Goal: Information Seeking & Learning: Learn about a topic

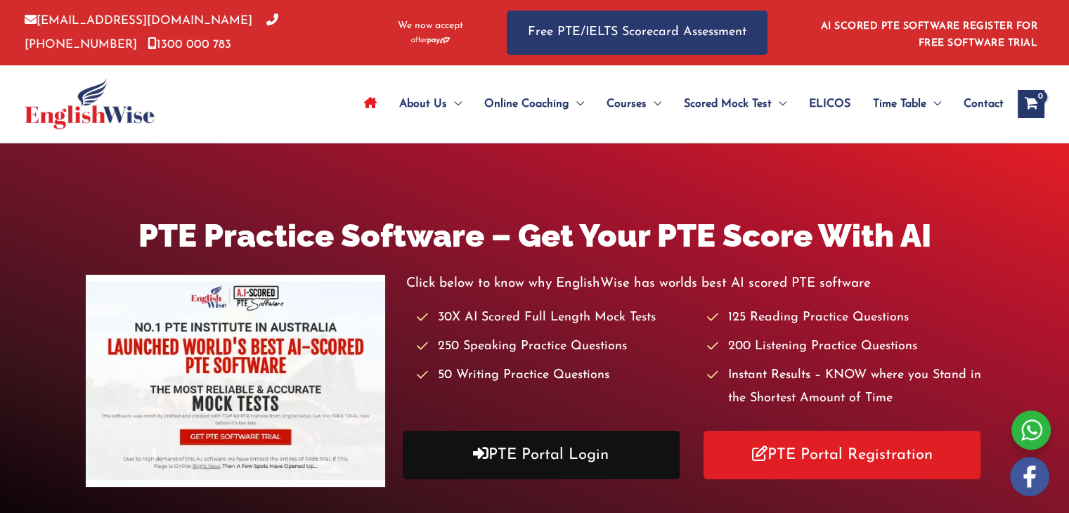
click at [520, 453] on link "PTE Portal Login" at bounding box center [541, 455] width 277 height 49
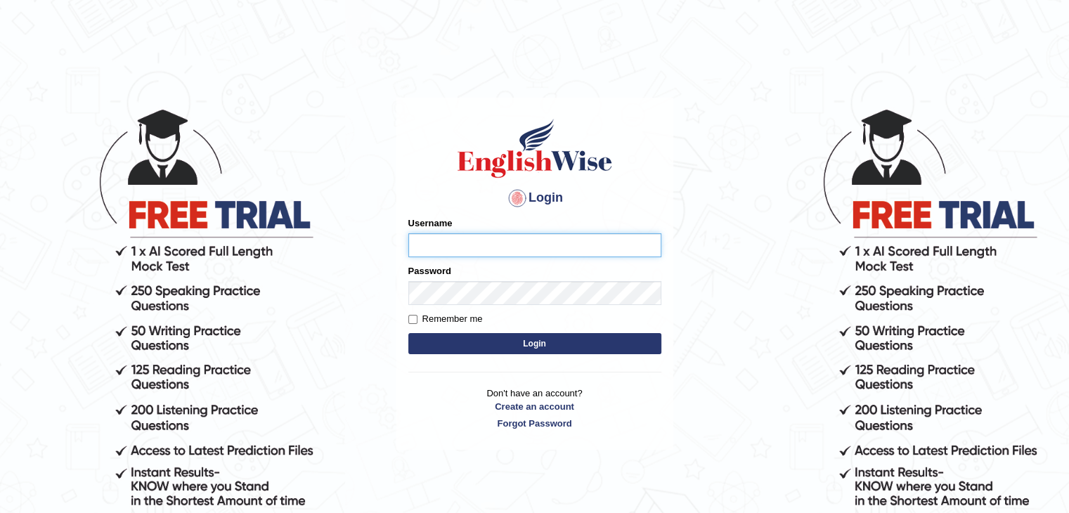
click at [498, 240] on input "Username" at bounding box center [534, 245] width 253 height 24
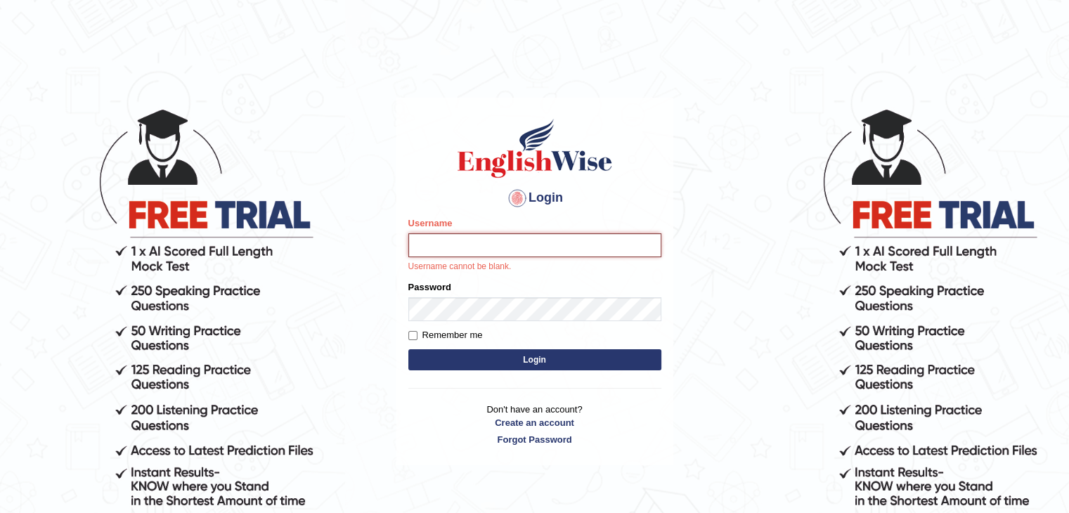
type input "nimasherpa600"
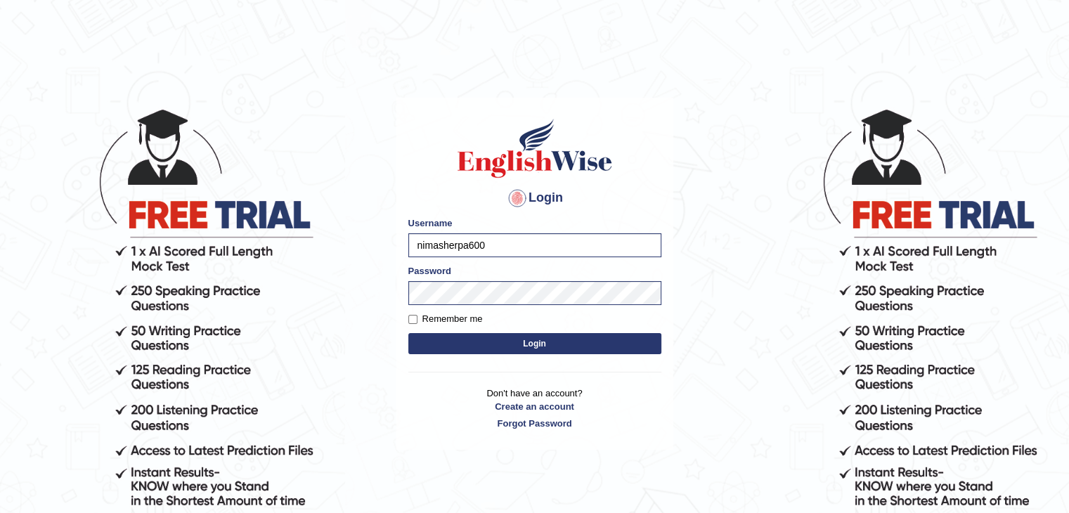
click at [533, 349] on button "Login" at bounding box center [534, 343] width 253 height 21
type input "nimasherpa600"
click at [489, 352] on button "Login" at bounding box center [534, 343] width 253 height 21
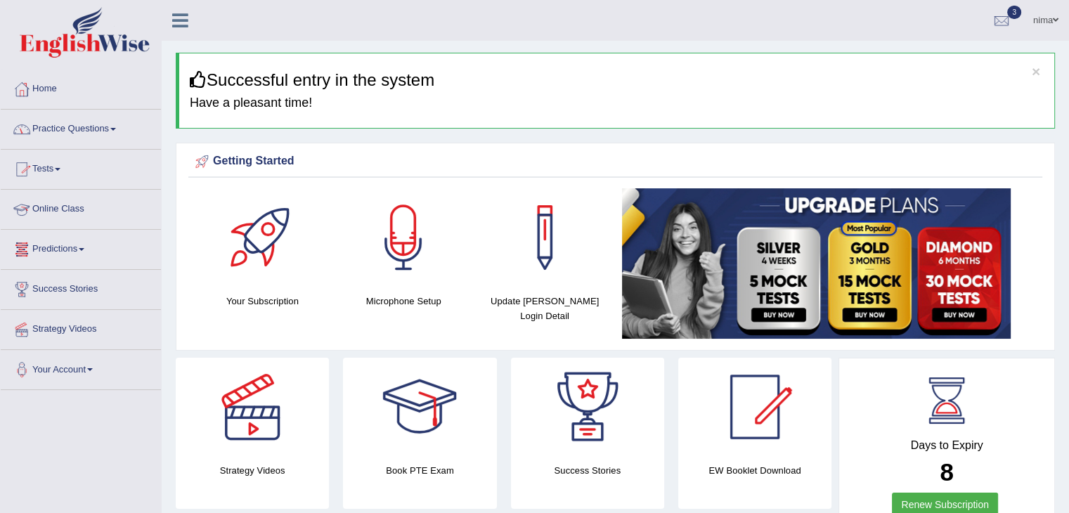
click at [59, 209] on link "Online Class" at bounding box center [81, 207] width 160 height 35
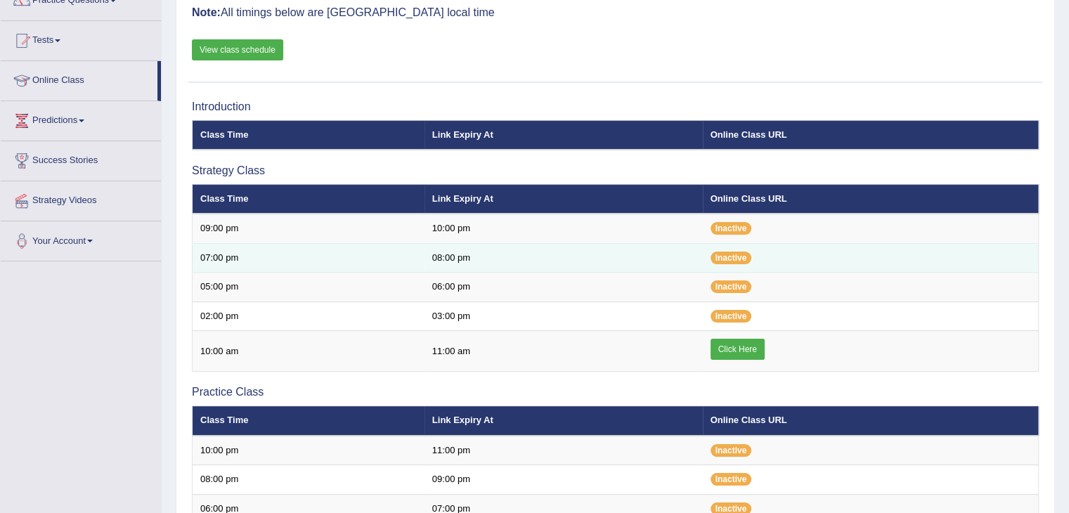
scroll to position [129, 0]
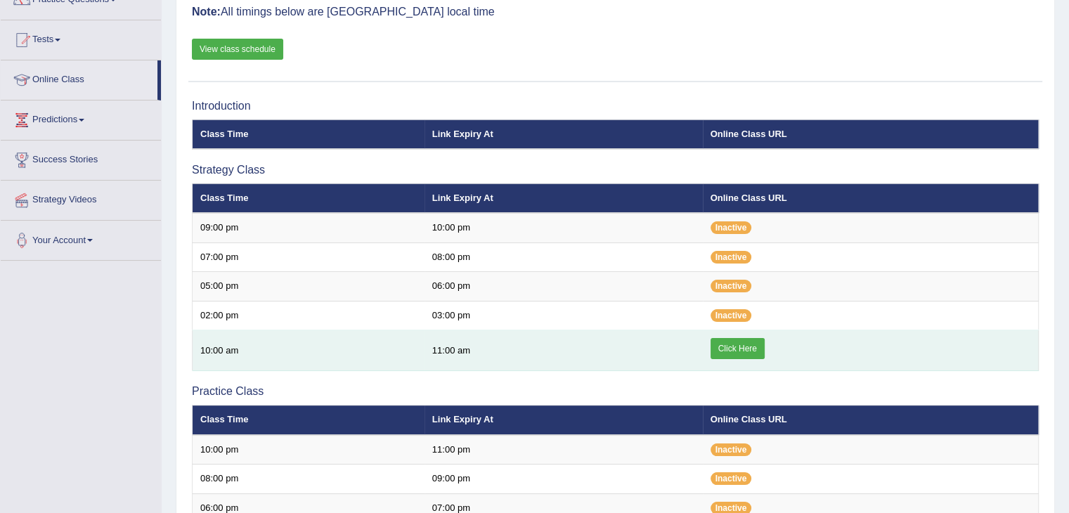
click at [737, 346] on link "Click Here" at bounding box center [738, 348] width 54 height 21
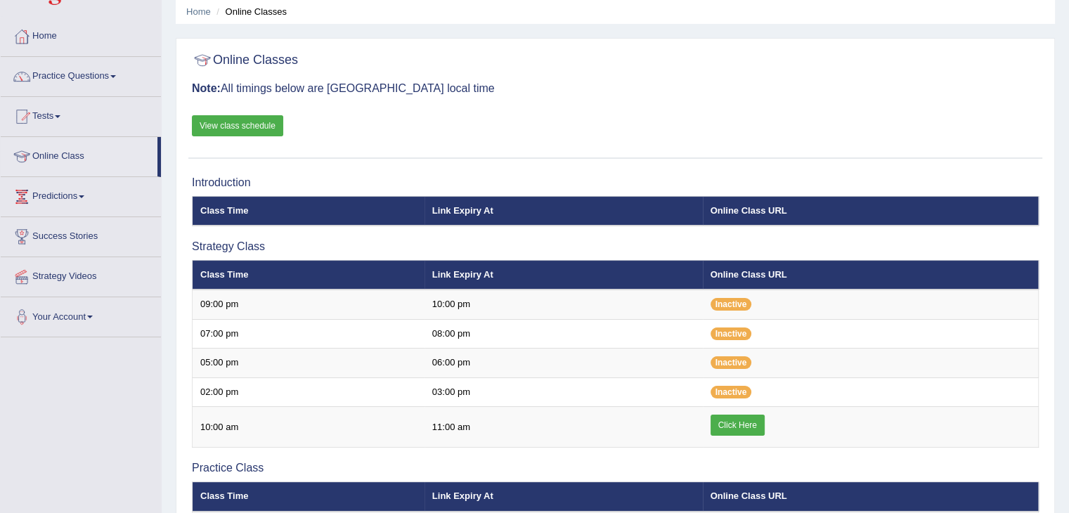
scroll to position [0, 0]
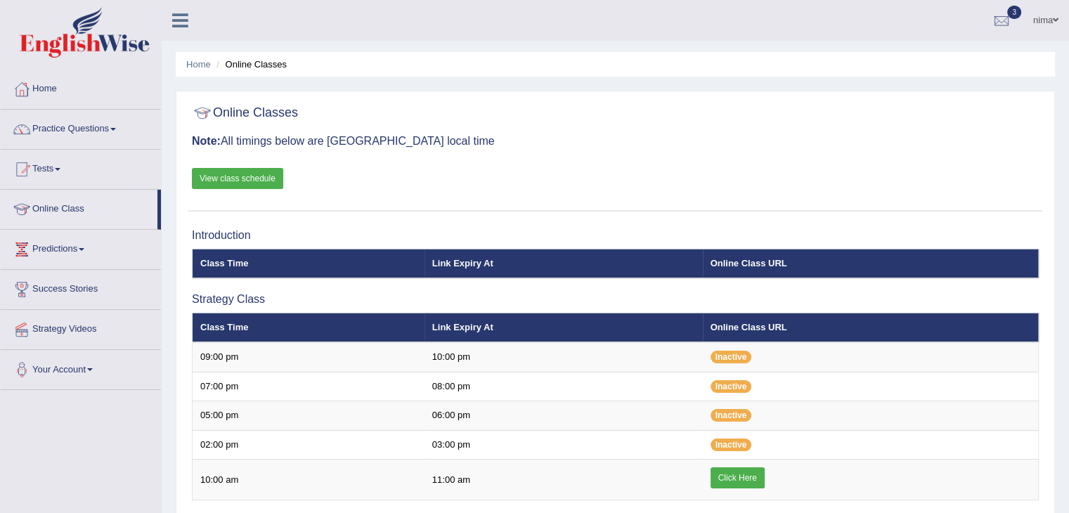
click at [250, 172] on link "View class schedule" at bounding box center [237, 178] width 91 height 21
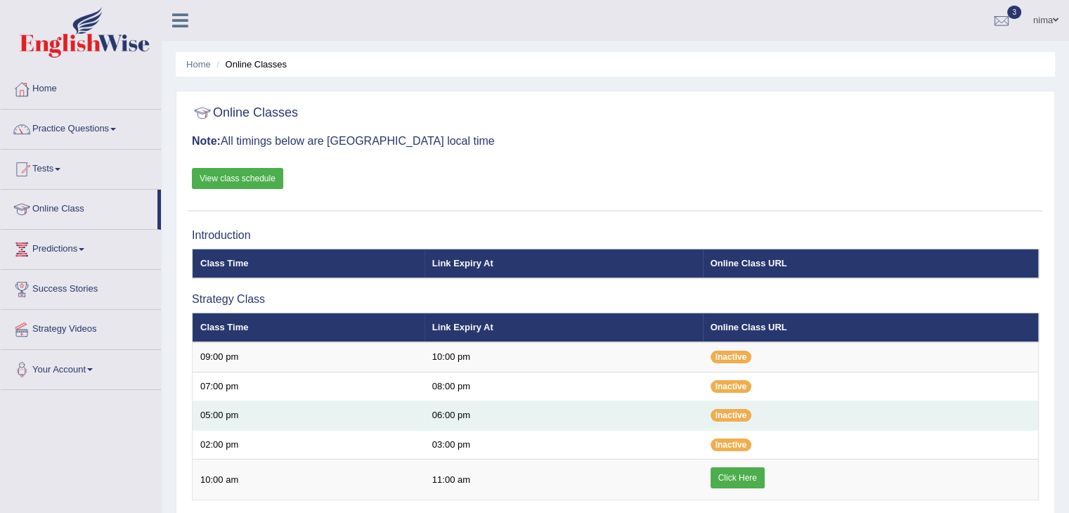
scroll to position [457, 0]
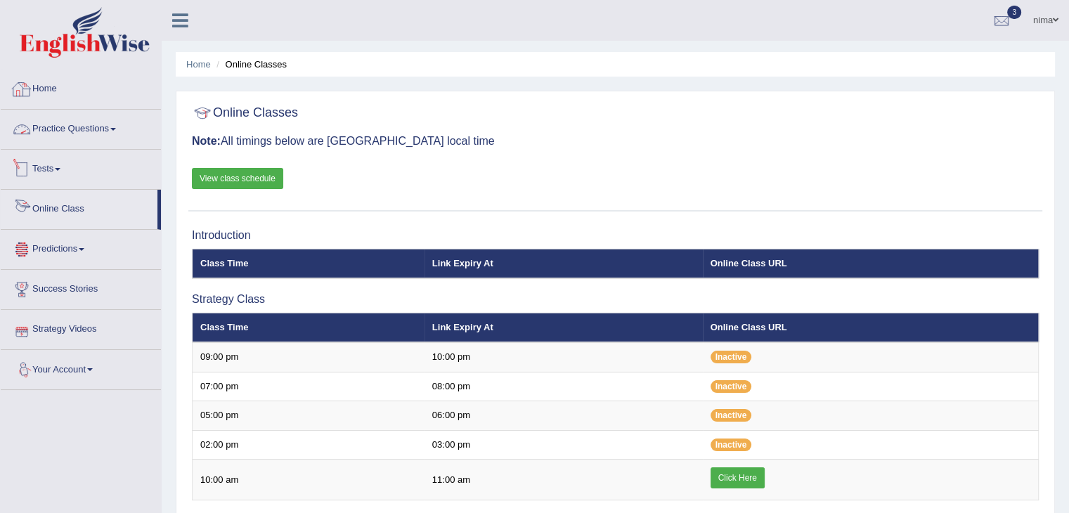
click at [49, 81] on link "Home" at bounding box center [81, 87] width 160 height 35
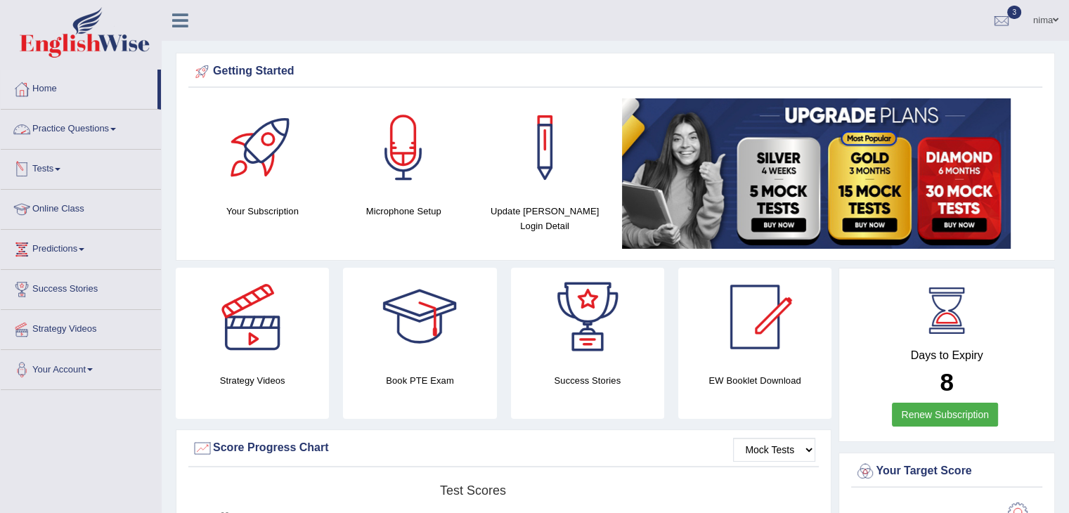
click at [57, 167] on link "Tests" at bounding box center [81, 167] width 160 height 35
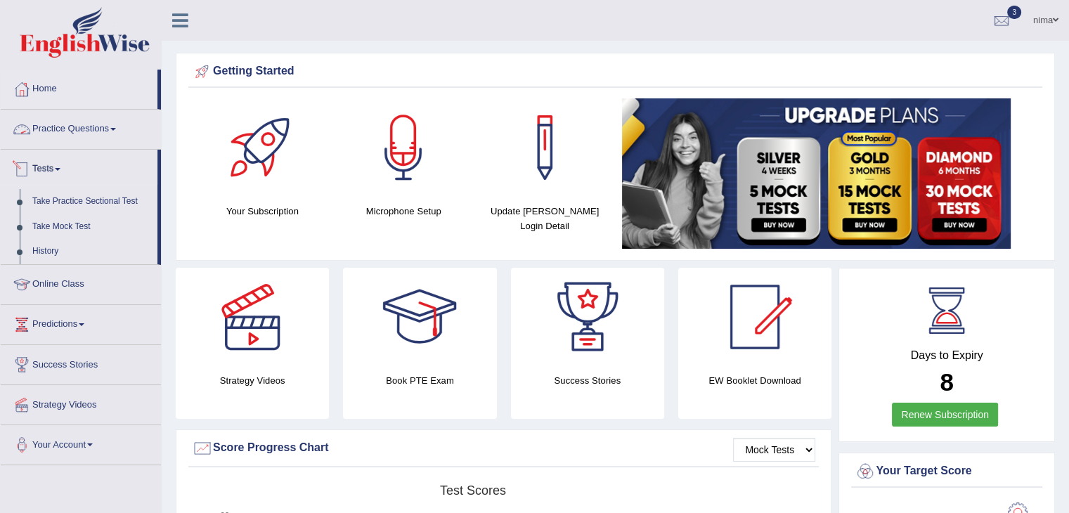
click at [84, 124] on link "Practice Questions" at bounding box center [81, 127] width 160 height 35
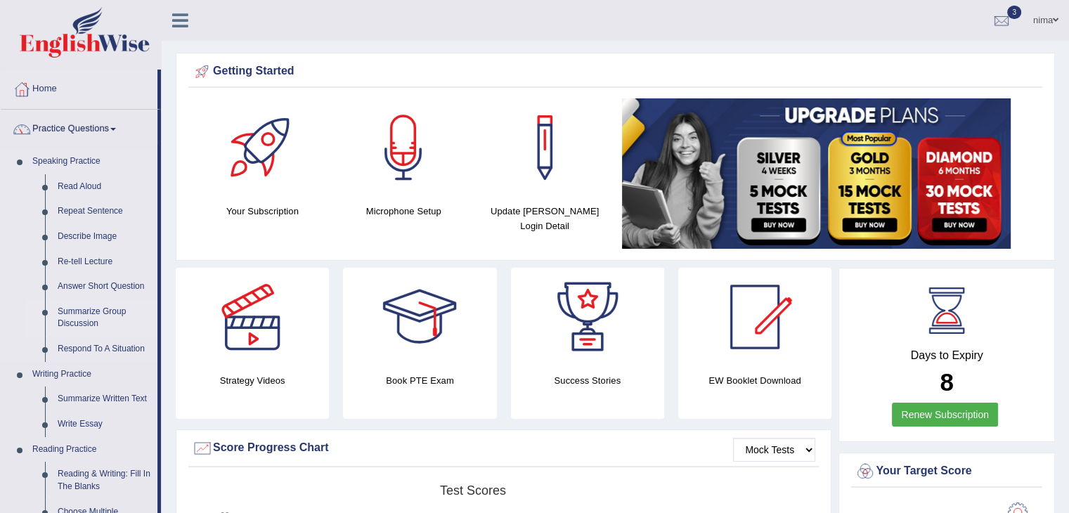
click at [101, 318] on link "Summarize Group Discussion" at bounding box center [104, 317] width 106 height 37
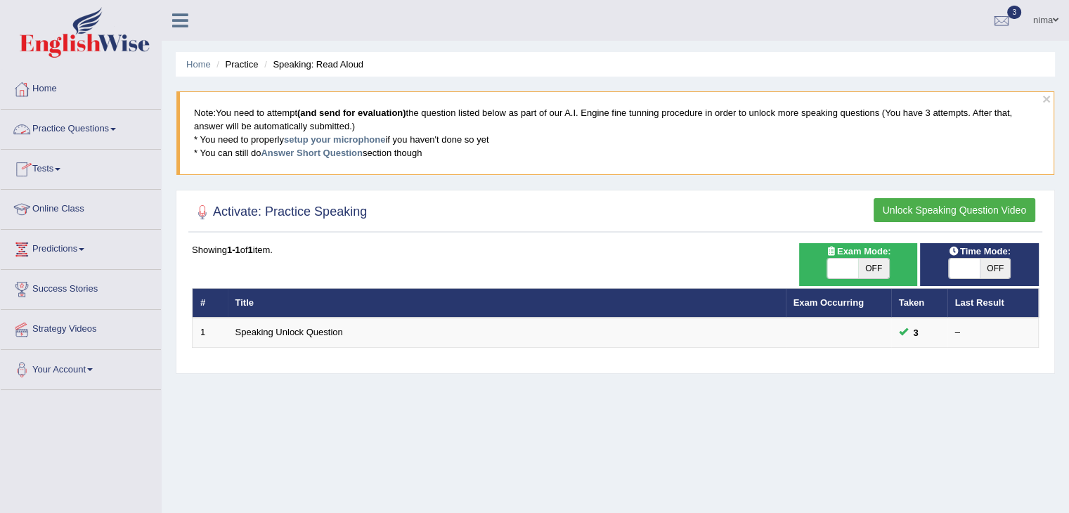
click at [84, 130] on link "Practice Questions" at bounding box center [81, 127] width 160 height 35
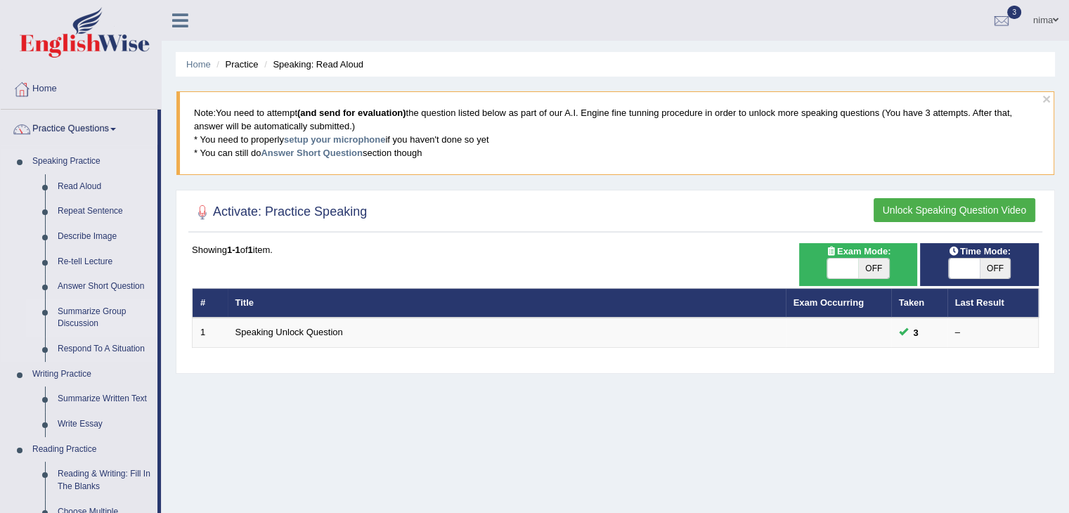
click at [85, 312] on link "Summarize Group Discussion" at bounding box center [104, 317] width 106 height 37
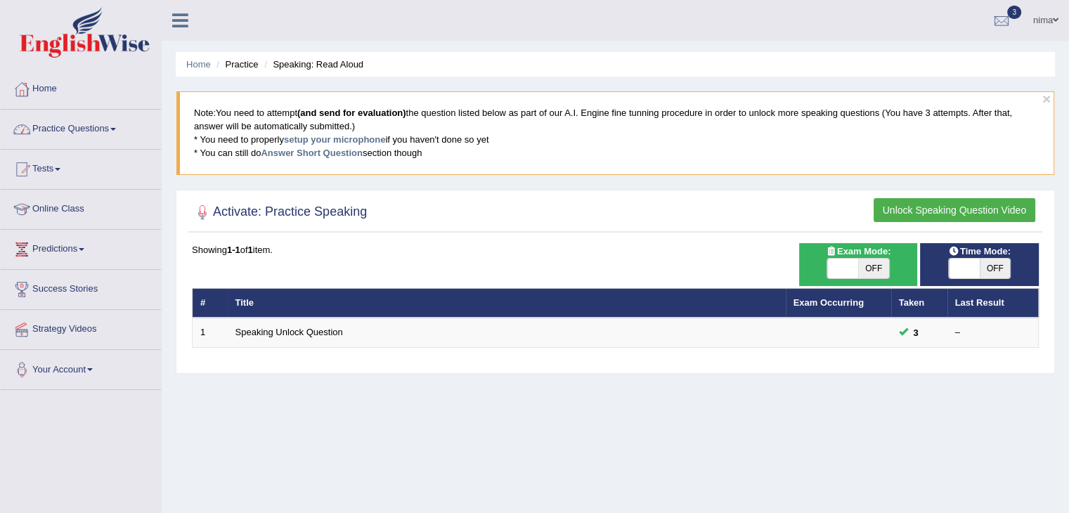
click at [86, 130] on link "Practice Questions" at bounding box center [81, 127] width 160 height 35
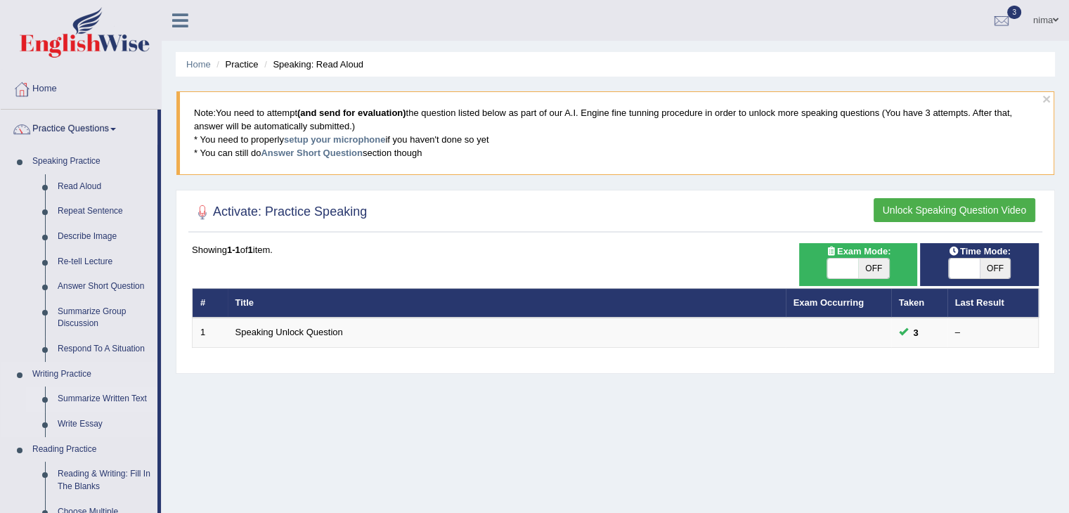
click at [67, 399] on link "Summarize Written Text" at bounding box center [104, 399] width 106 height 25
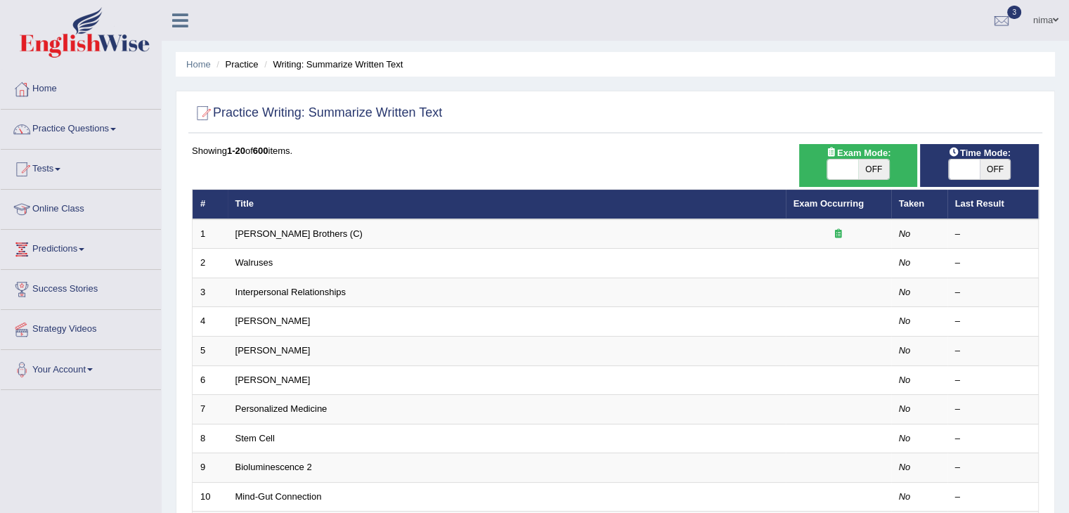
click at [846, 177] on span at bounding box center [842, 170] width 31 height 20
checkbox input "true"
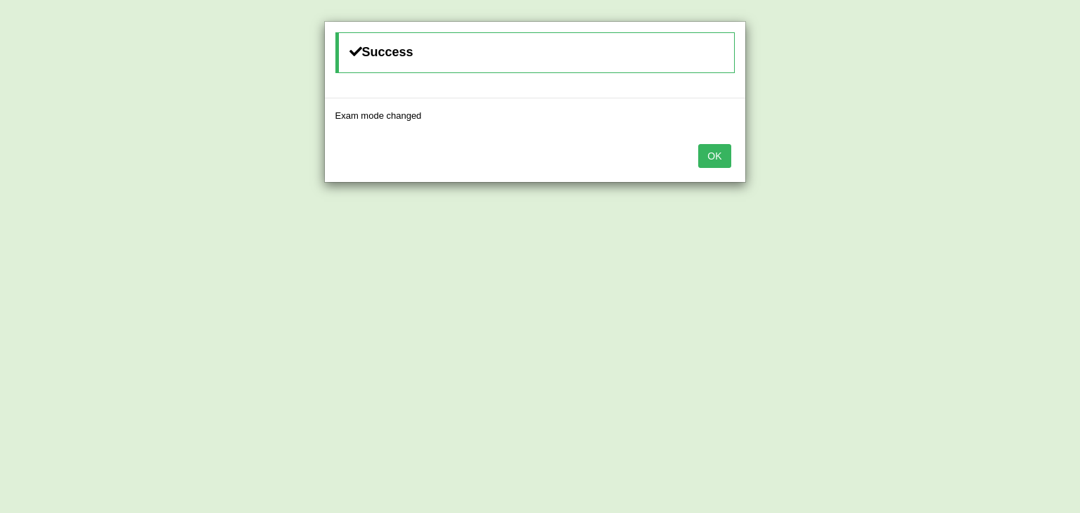
click at [717, 160] on button "OK" at bounding box center [714, 156] width 32 height 24
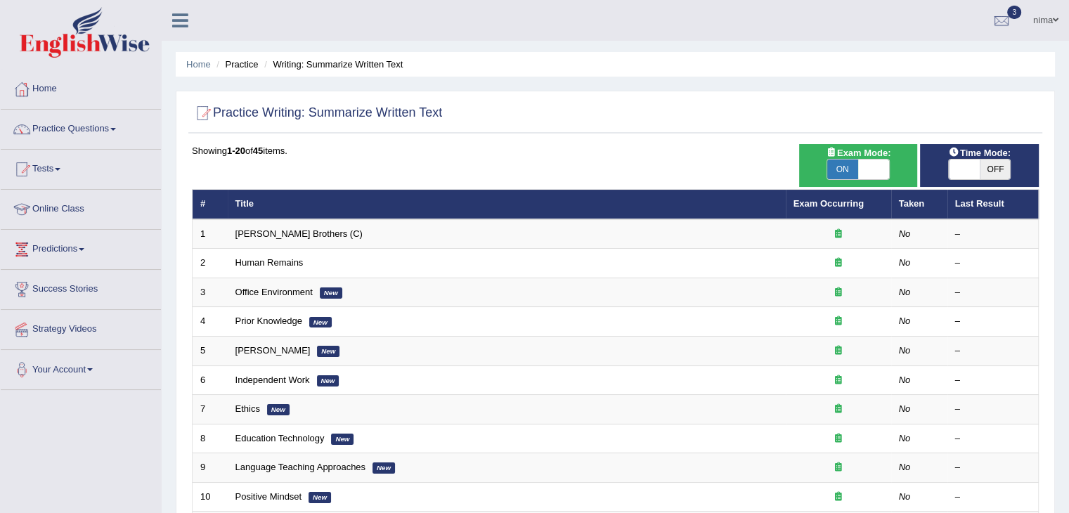
click at [970, 160] on span at bounding box center [964, 170] width 31 height 20
checkbox input "true"
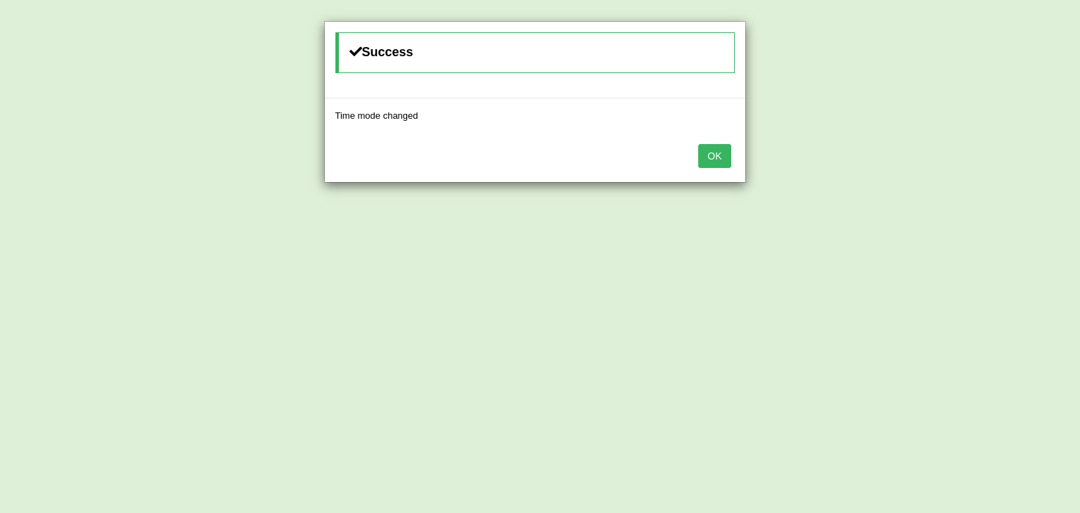
click at [700, 149] on button "OK" at bounding box center [714, 156] width 32 height 24
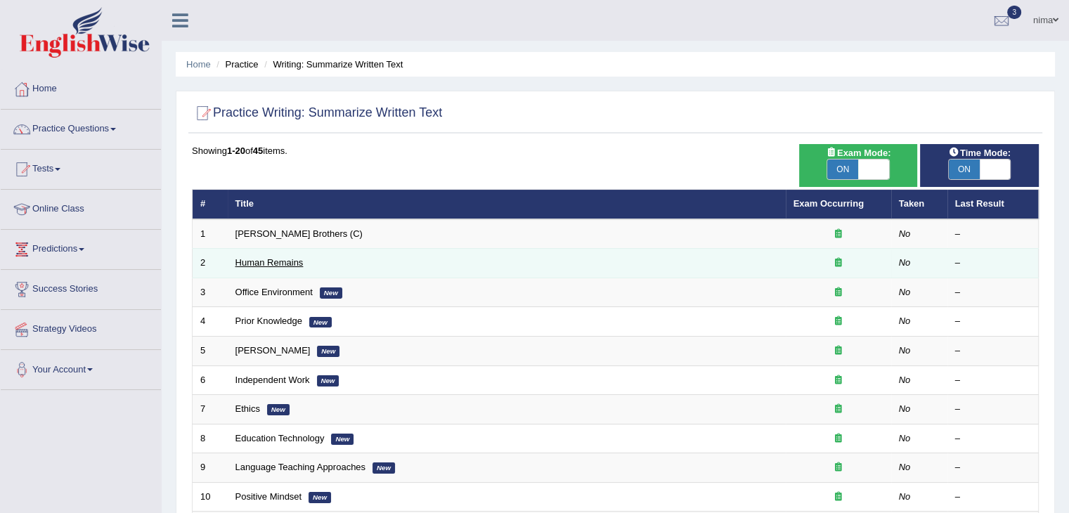
click at [253, 259] on link "Human Remains" at bounding box center [270, 262] width 68 height 11
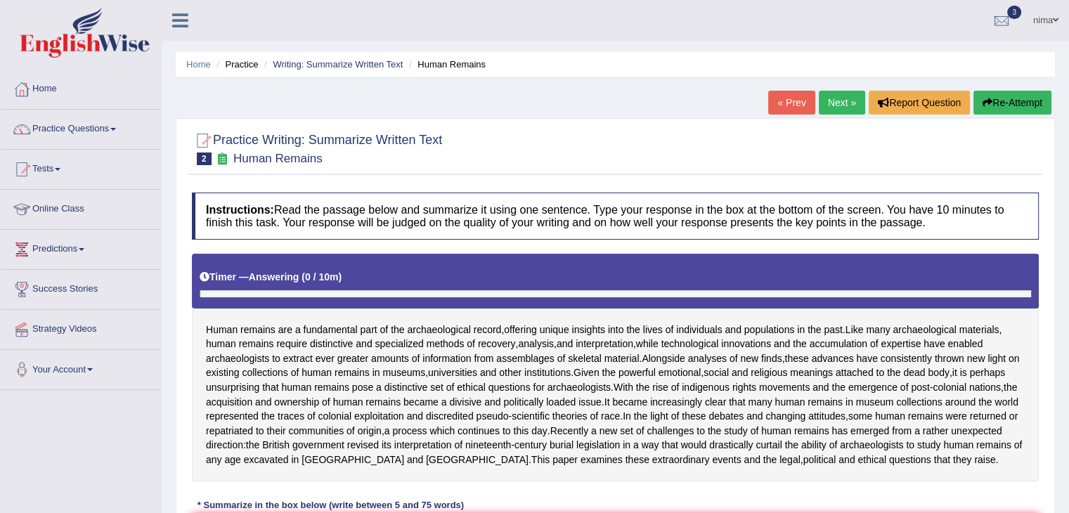
scroll to position [269, 0]
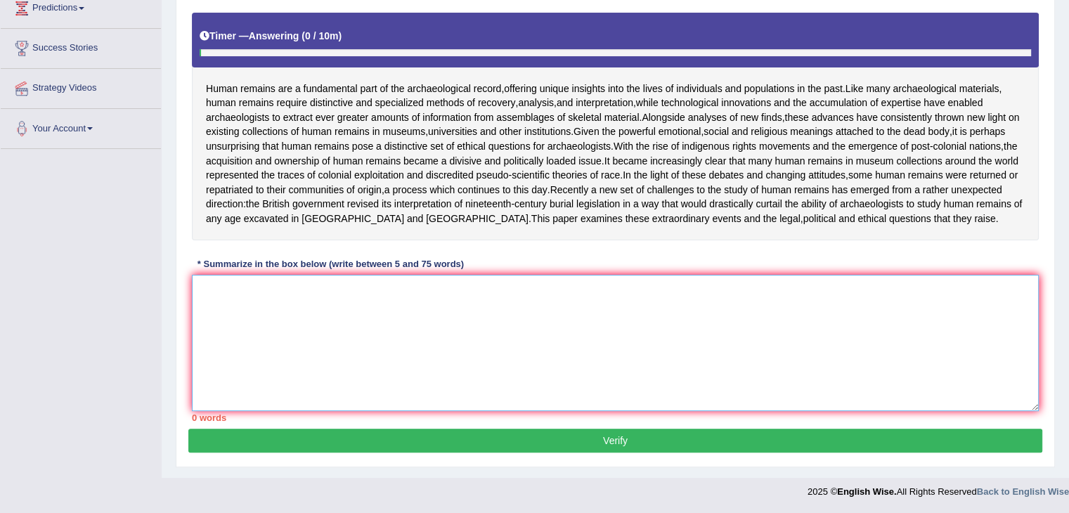
click at [461, 363] on textarea at bounding box center [615, 343] width 847 height 136
type textarea "u"
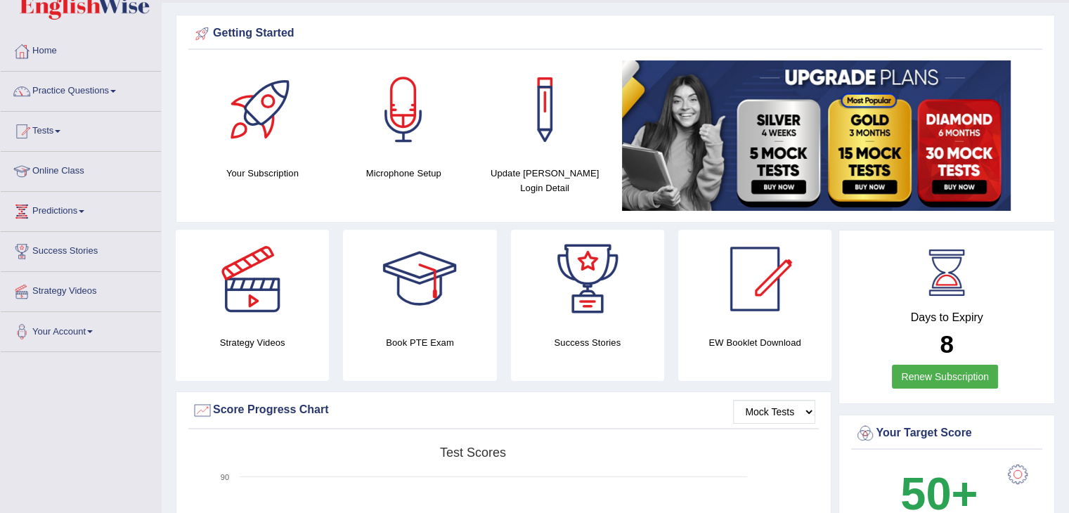
scroll to position [37, 0]
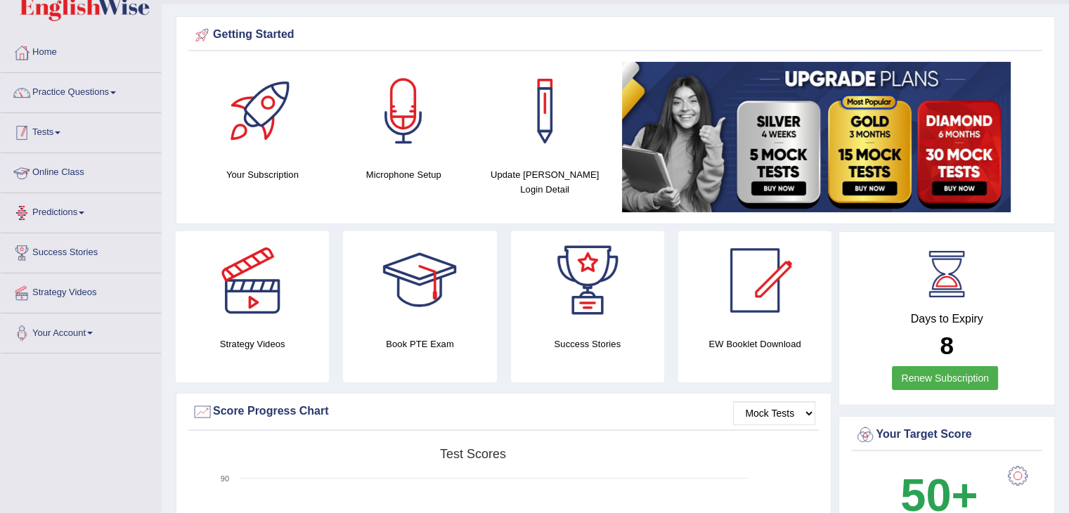
click at [49, 134] on link "Tests" at bounding box center [81, 130] width 160 height 35
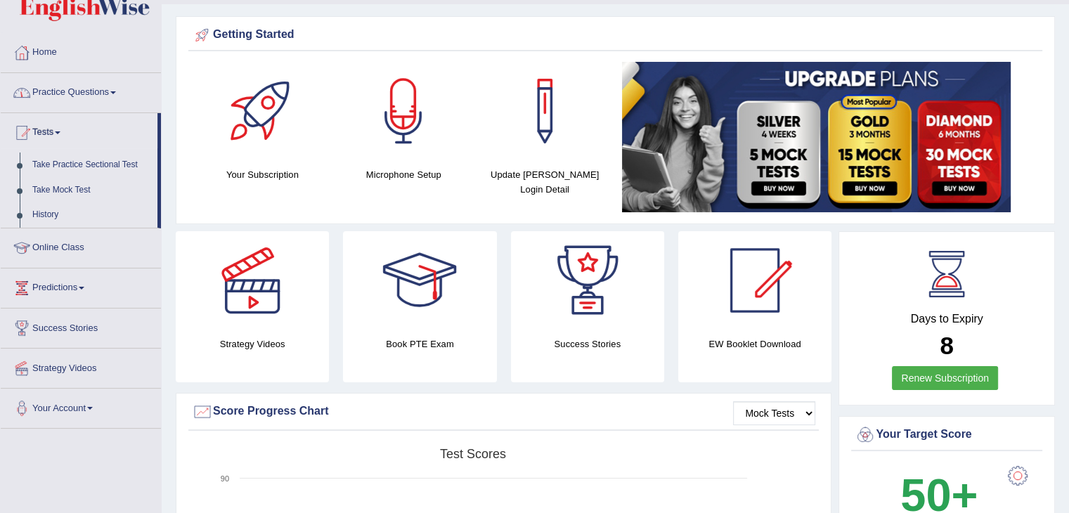
click at [70, 84] on link "Practice Questions" at bounding box center [81, 90] width 160 height 35
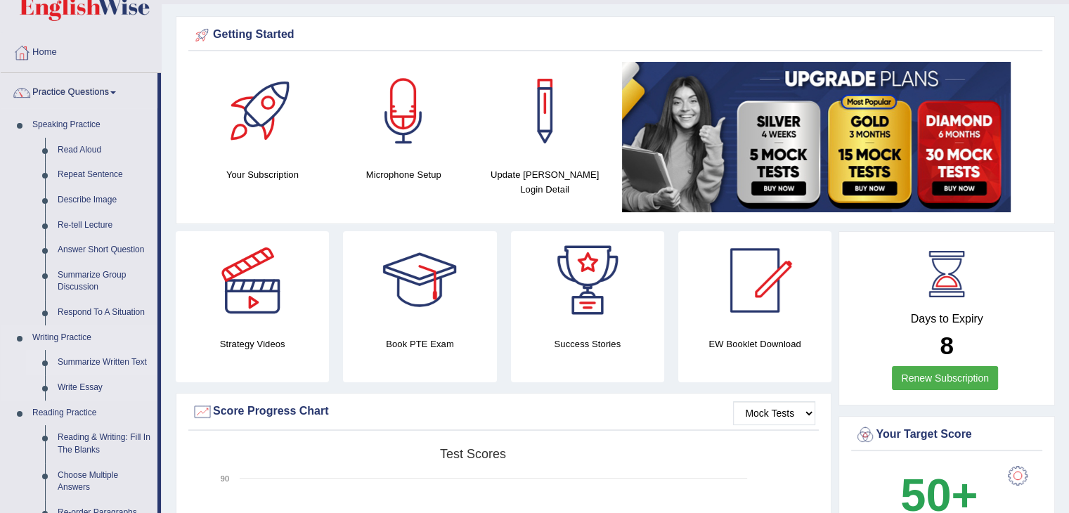
click at [121, 366] on link "Summarize Written Text" at bounding box center [104, 362] width 106 height 25
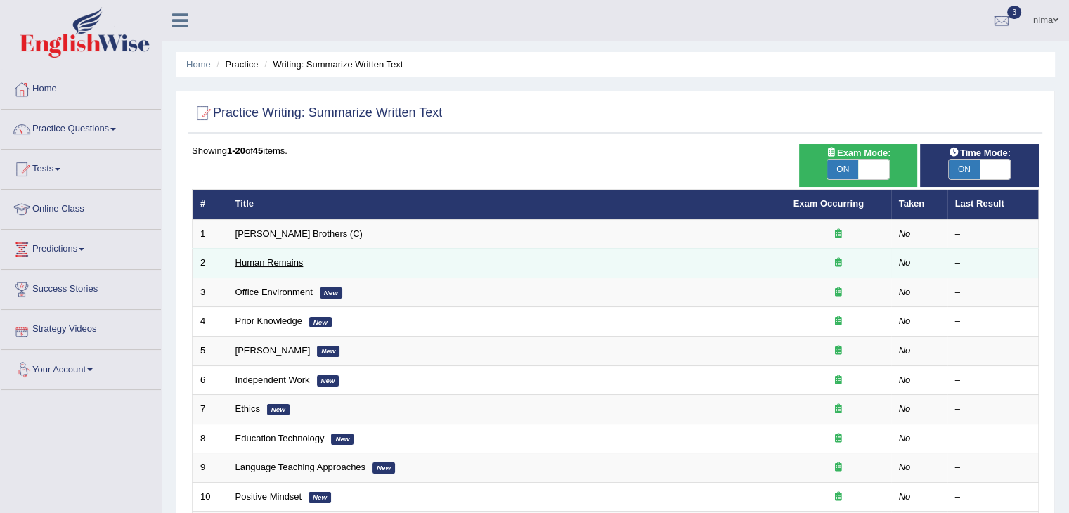
click at [276, 263] on link "Human Remains" at bounding box center [270, 262] width 68 height 11
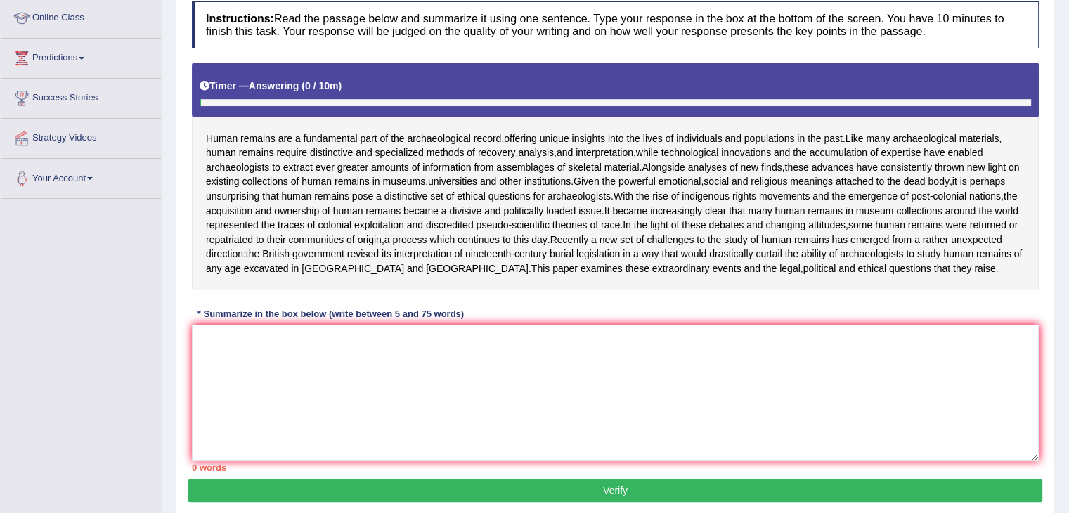
scroll to position [193, 0]
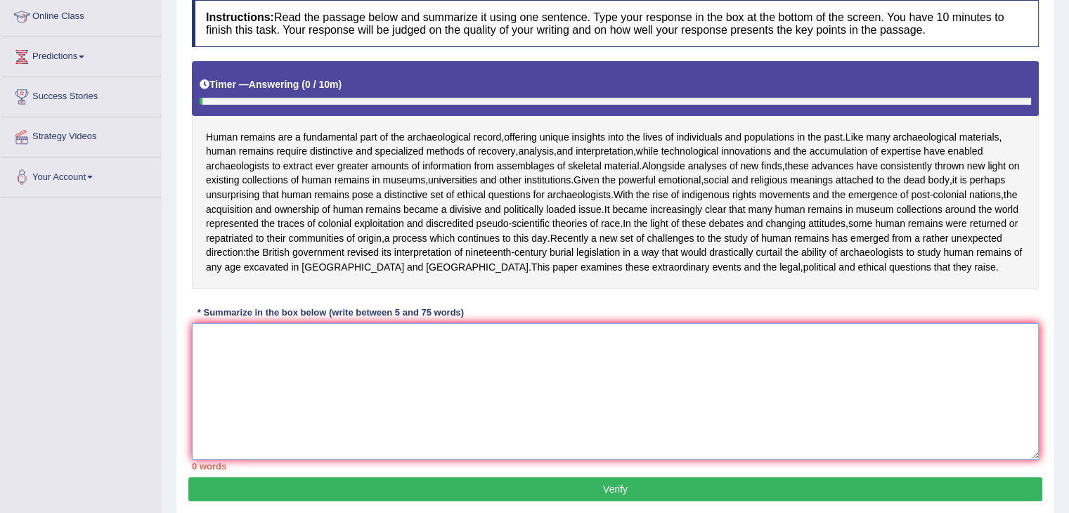
click at [454, 408] on textarea at bounding box center [615, 391] width 847 height 136
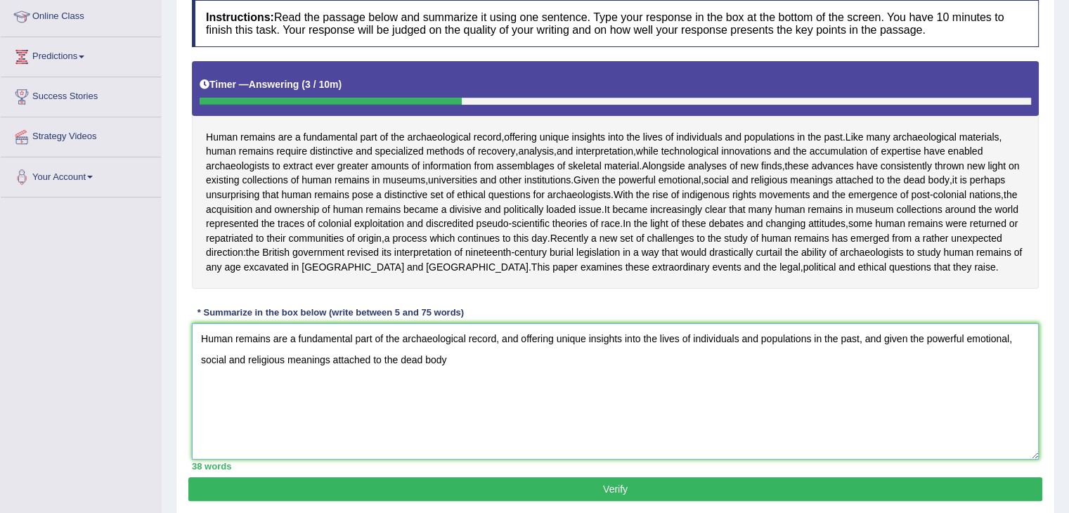
click at [510, 365] on textarea "Human remains are a fundamental part of the archaeological record, and offering…" at bounding box center [615, 391] width 847 height 136
click at [877, 366] on textarea "Human remains are a fundamental part of the archaeological record, offering uni…" at bounding box center [615, 391] width 847 height 136
click at [401, 386] on textarea "Human remains are a fundamental part of the archaeological record, offering uni…" at bounding box center [615, 391] width 847 height 136
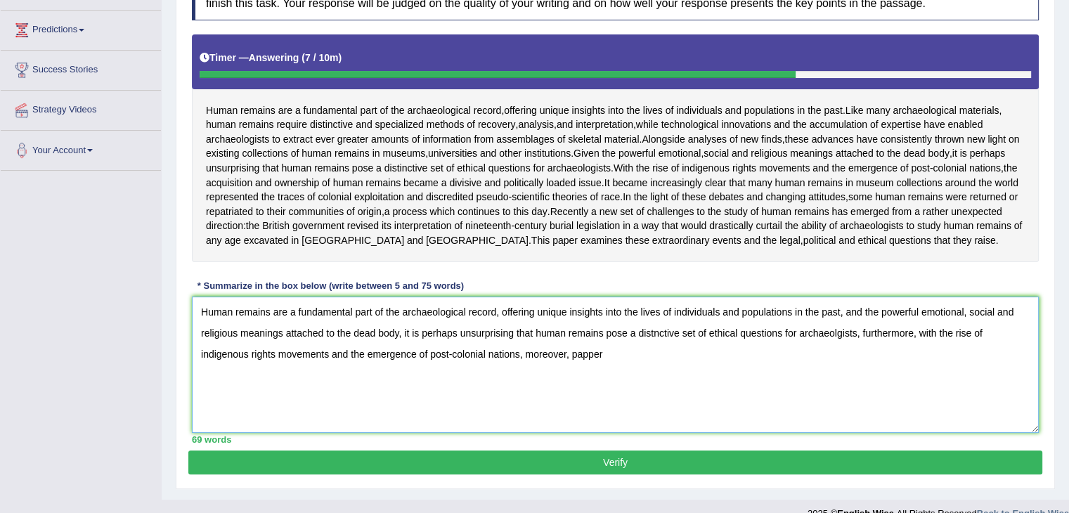
scroll to position [207, 0]
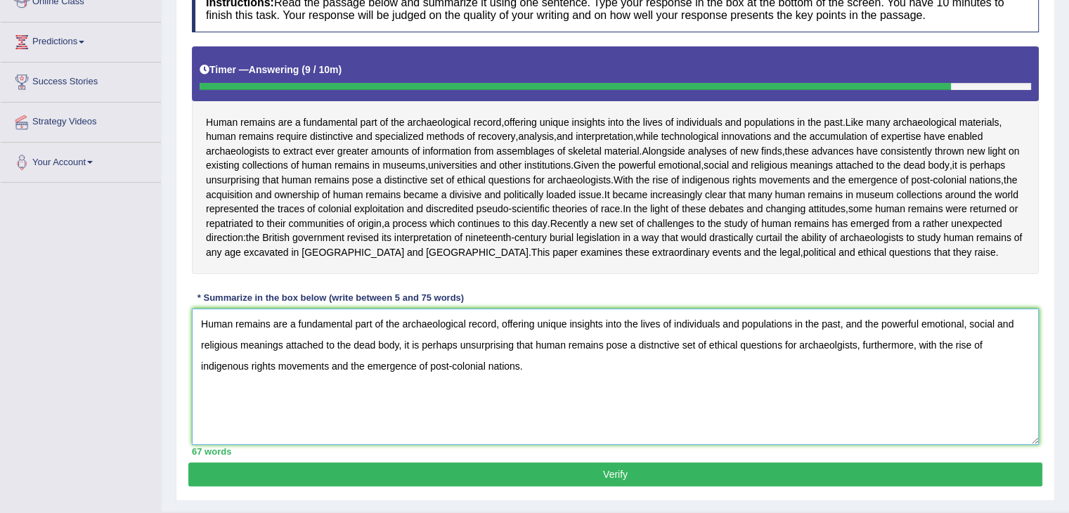
type textarea "Human remains are a fundamental part of the archaeological record, offering uni…"
click at [630, 486] on button "Verify" at bounding box center [615, 475] width 854 height 24
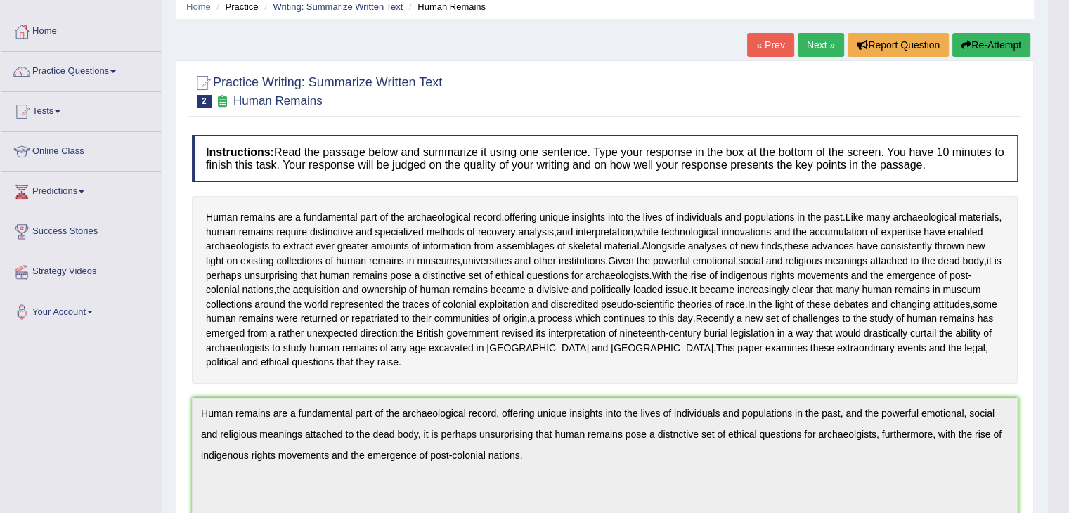
scroll to position [0, 0]
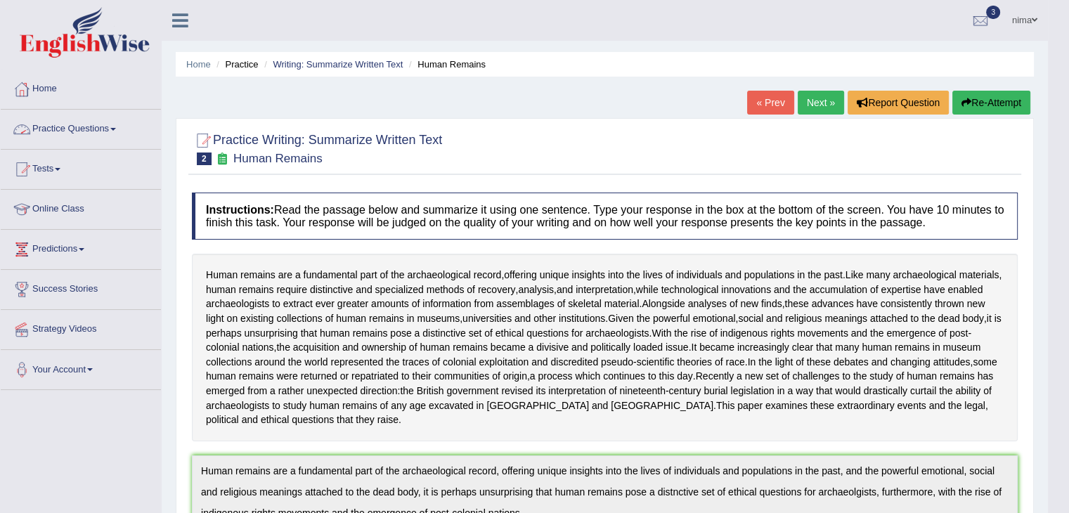
click at [818, 96] on link "Next »" at bounding box center [821, 103] width 46 height 24
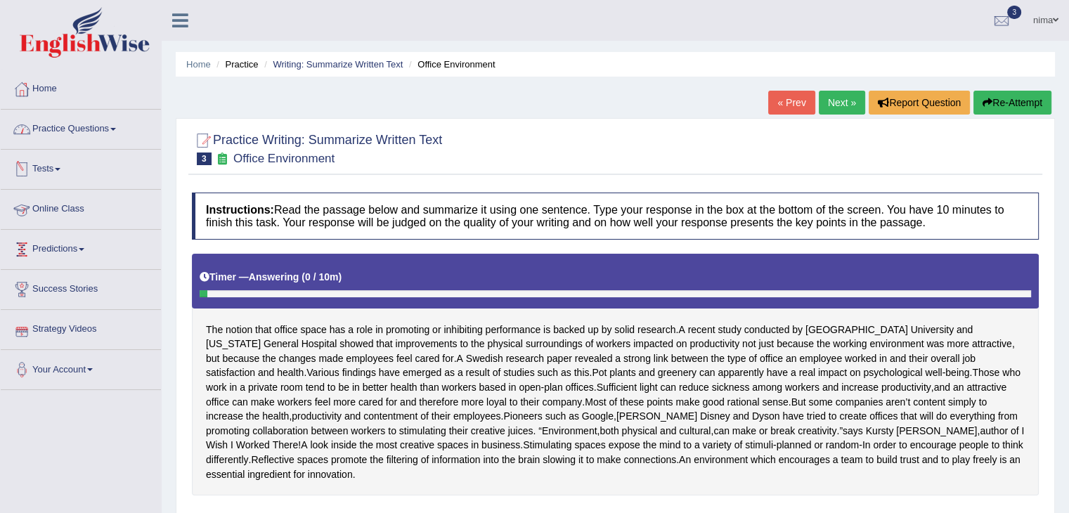
click at [61, 129] on link "Practice Questions" at bounding box center [81, 127] width 160 height 35
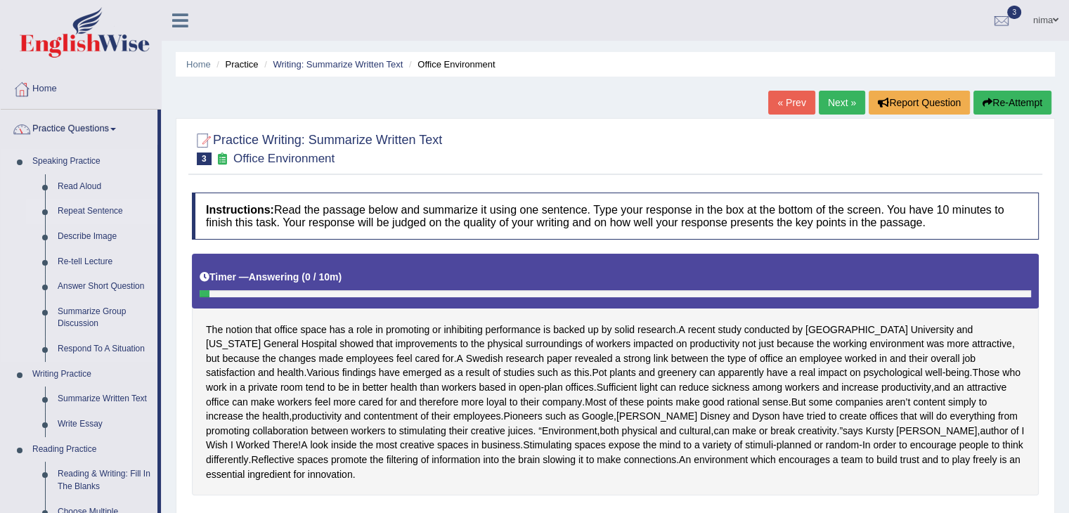
click at [70, 212] on link "Repeat Sentence" at bounding box center [104, 211] width 106 height 25
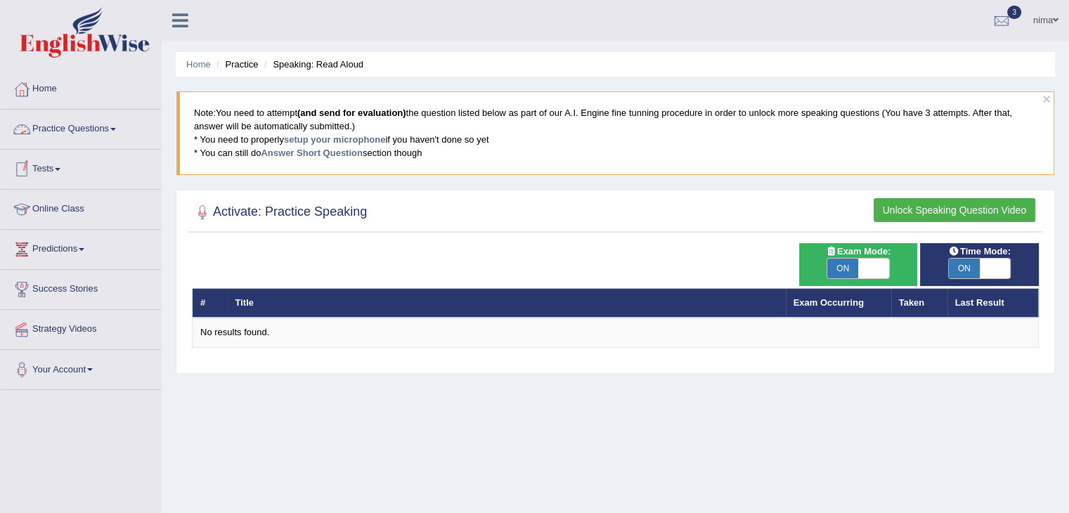
click at [865, 263] on span at bounding box center [873, 269] width 31 height 20
checkbox input "false"
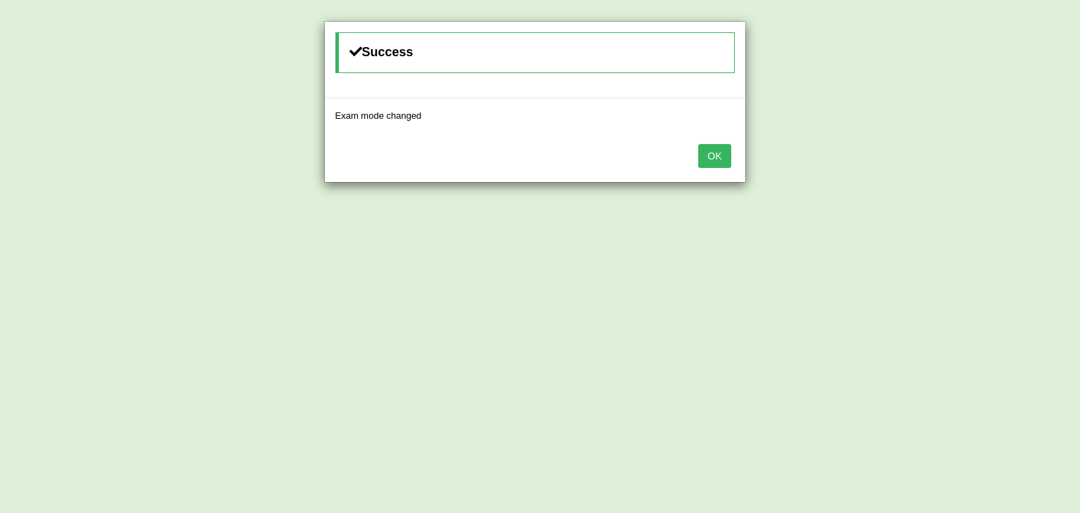
click at [716, 152] on button "OK" at bounding box center [714, 156] width 32 height 24
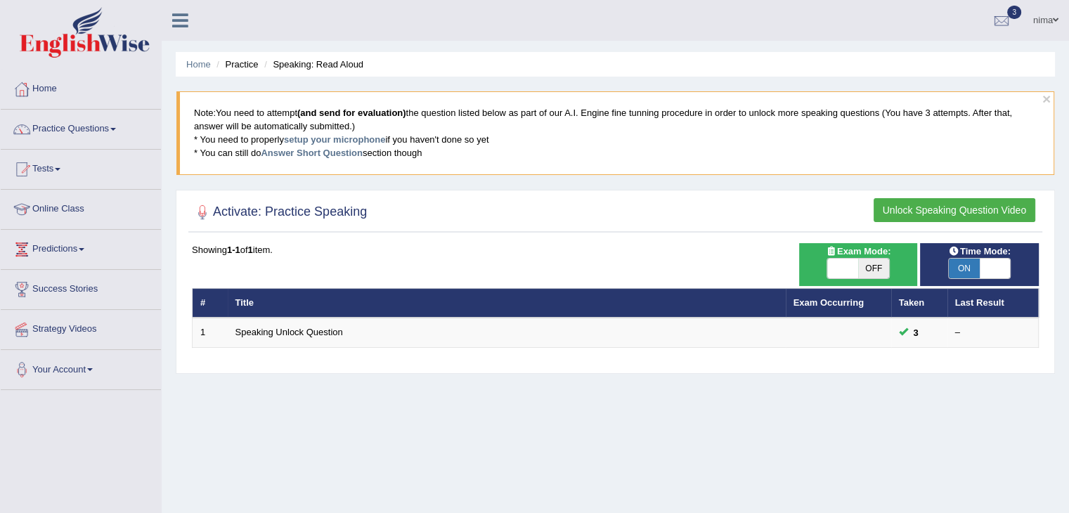
click at [982, 262] on span at bounding box center [995, 269] width 31 height 20
checkbox input "false"
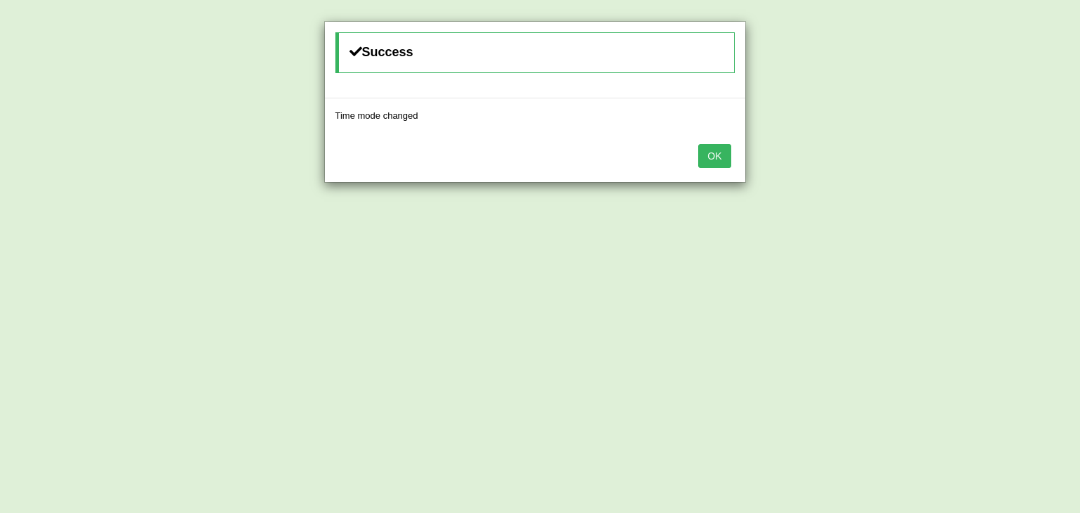
click at [706, 155] on button "OK" at bounding box center [714, 156] width 32 height 24
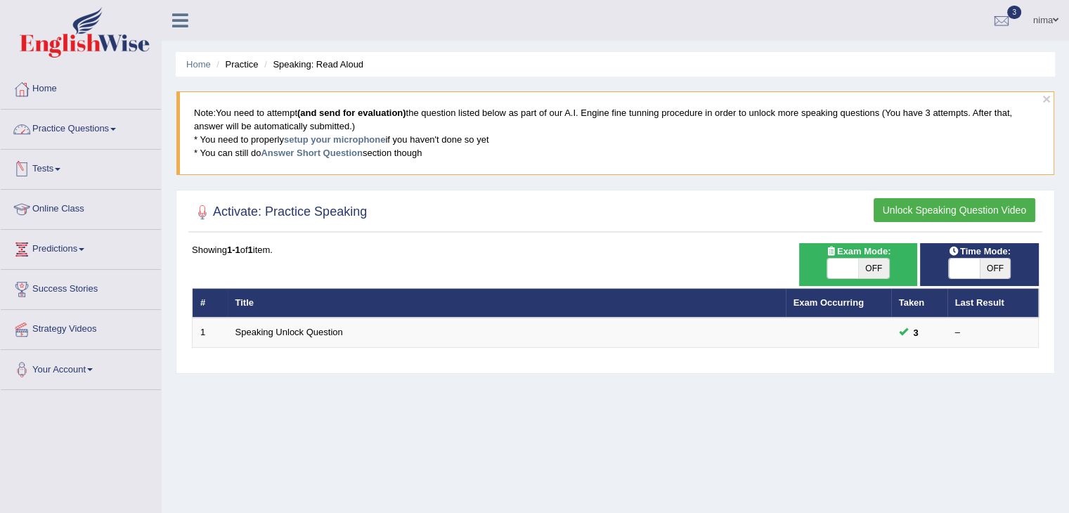
click at [65, 133] on link "Practice Questions" at bounding box center [81, 127] width 160 height 35
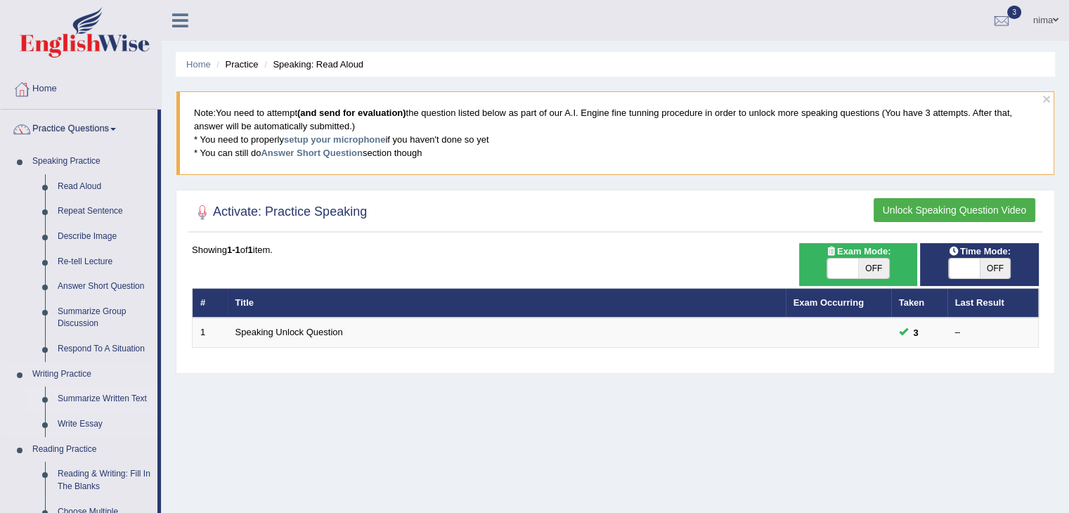
click at [89, 396] on link "Summarize Written Text" at bounding box center [104, 399] width 106 height 25
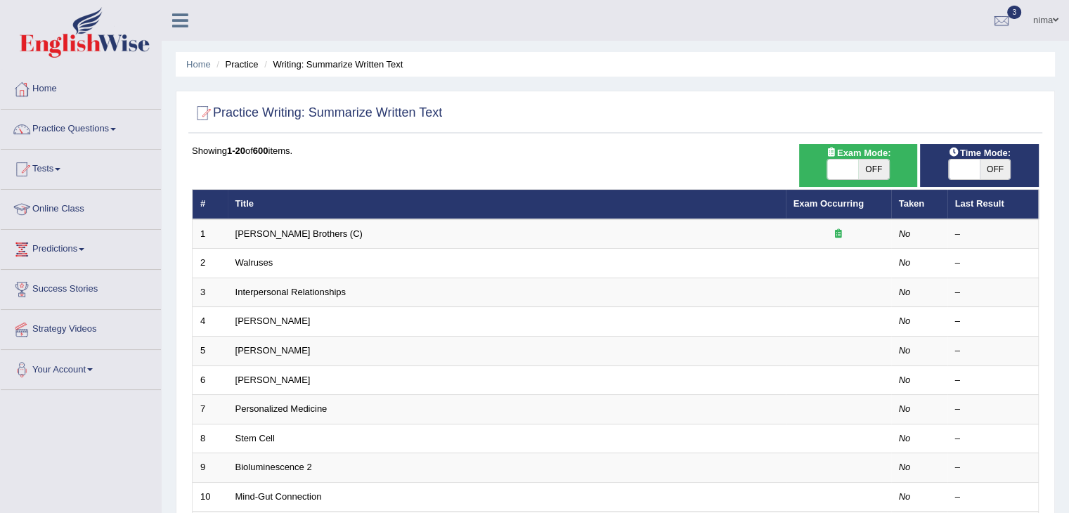
click at [858, 172] on span at bounding box center [842, 170] width 31 height 20
checkbox input "true"
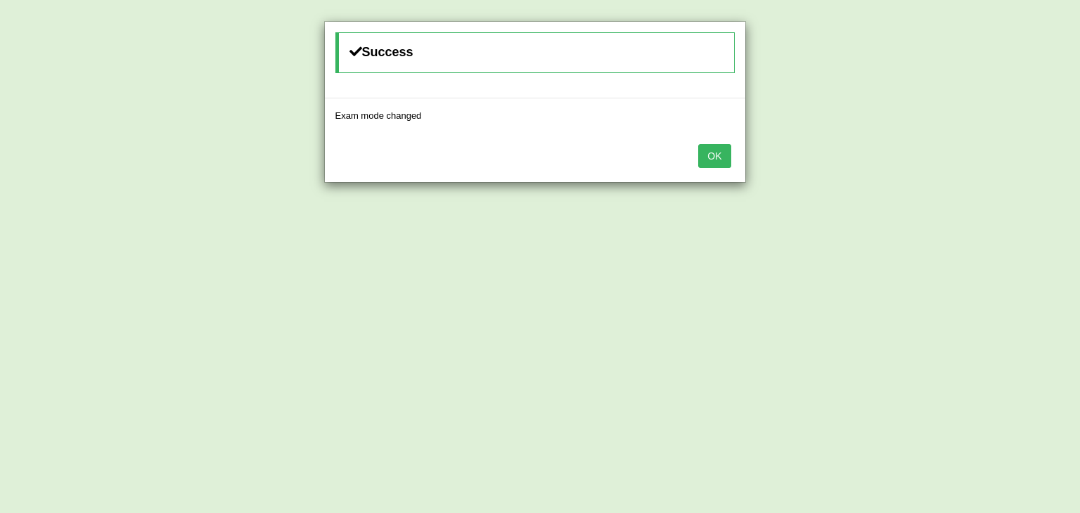
click at [716, 153] on button "OK" at bounding box center [714, 156] width 32 height 24
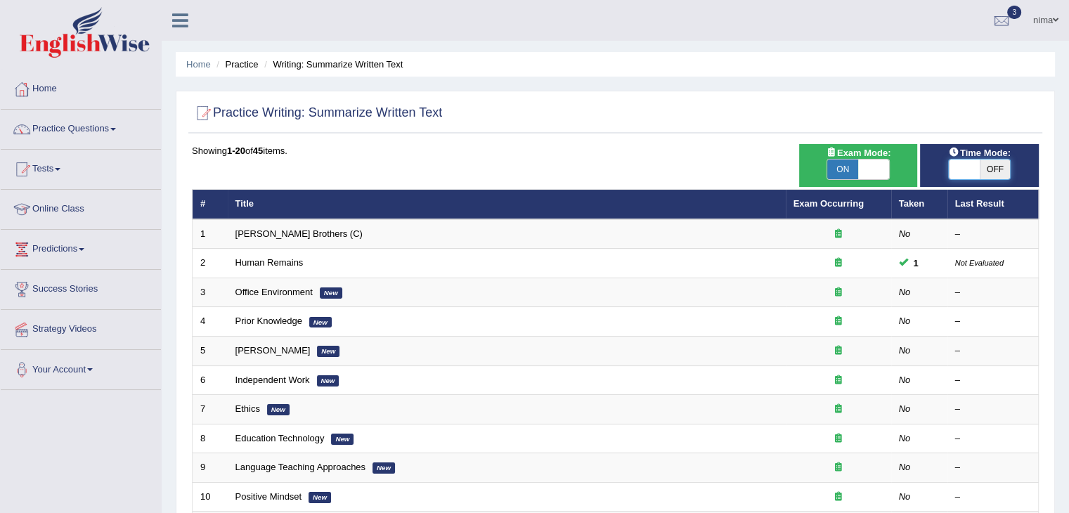
click at [970, 162] on span at bounding box center [964, 170] width 31 height 20
checkbox input "true"
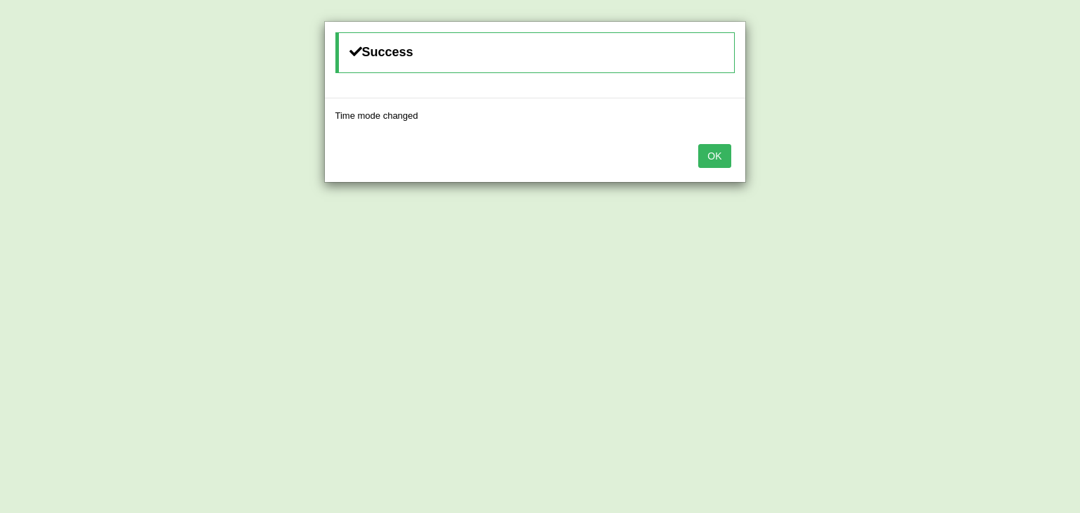
click at [725, 156] on button "OK" at bounding box center [714, 156] width 32 height 24
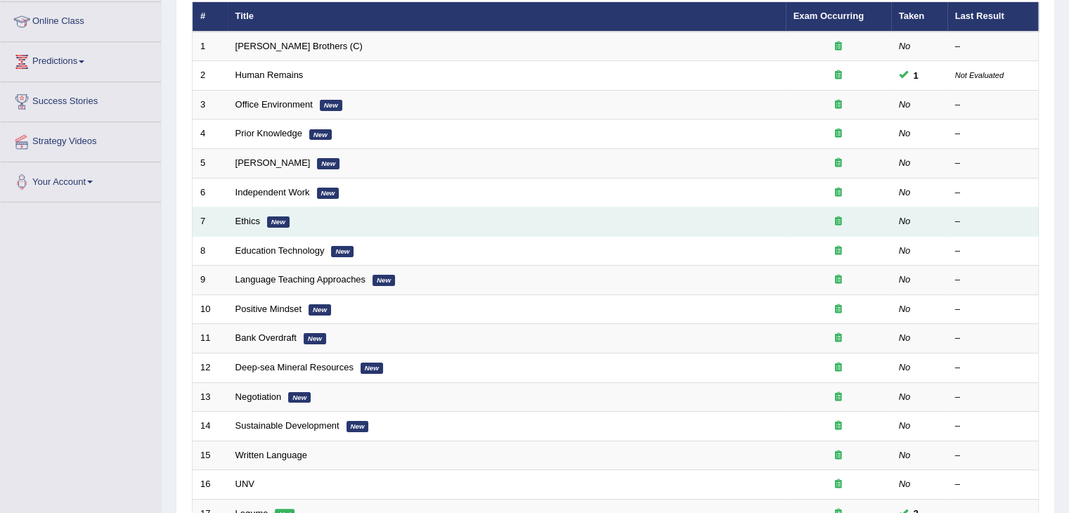
scroll to position [188, 0]
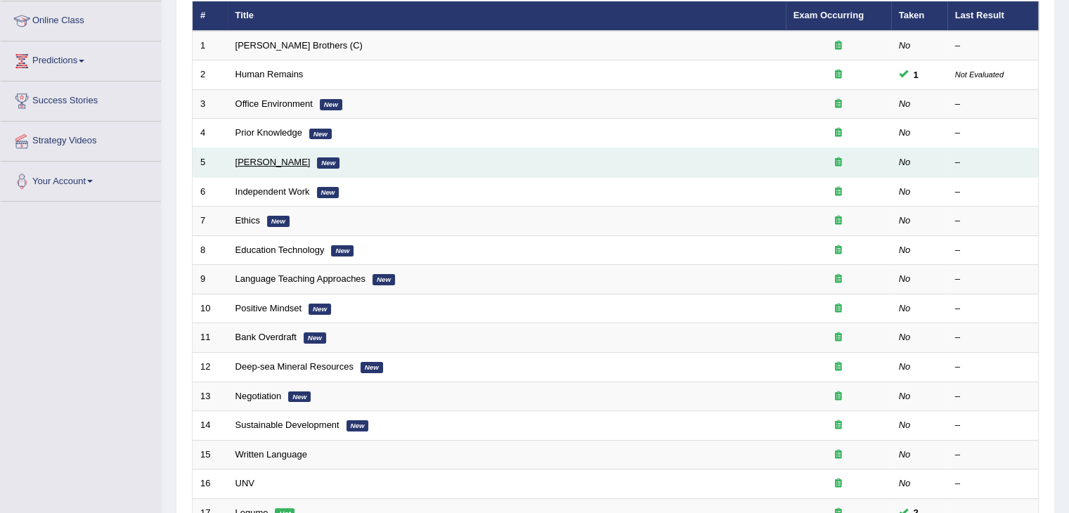
click at [258, 160] on link "Bertrand Russell" at bounding box center [273, 162] width 75 height 11
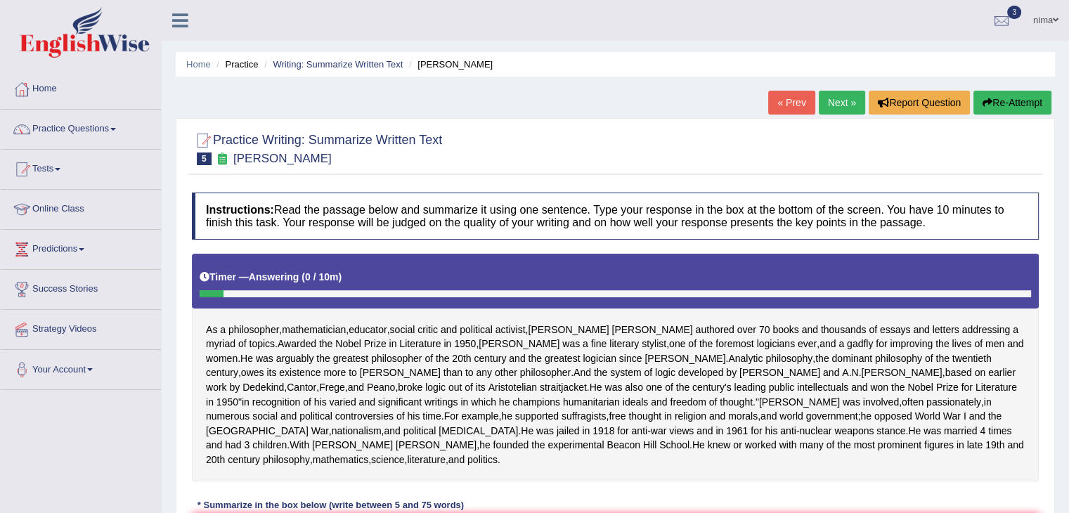
click at [796, 99] on link "« Prev" at bounding box center [791, 103] width 46 height 24
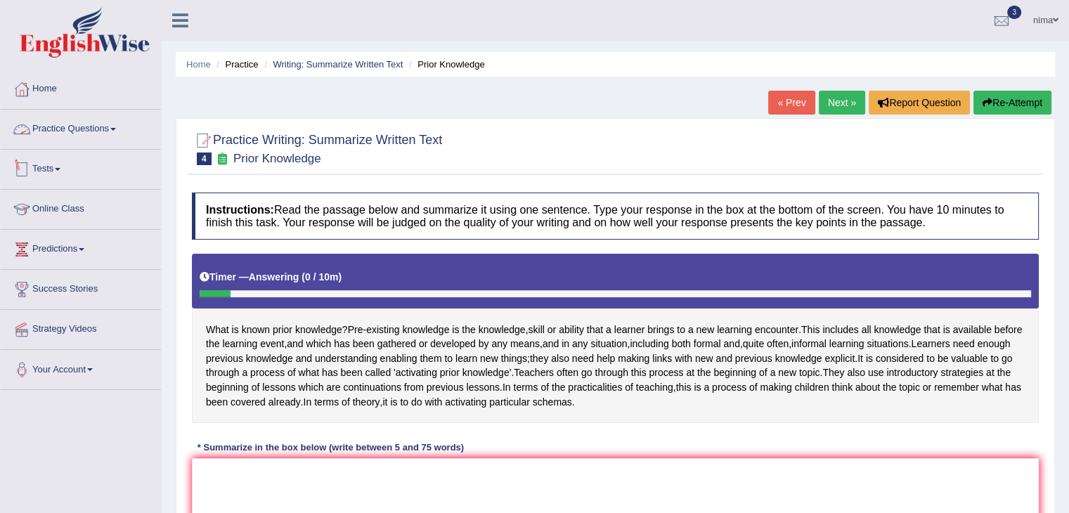
click at [60, 168] on span at bounding box center [58, 169] width 6 height 3
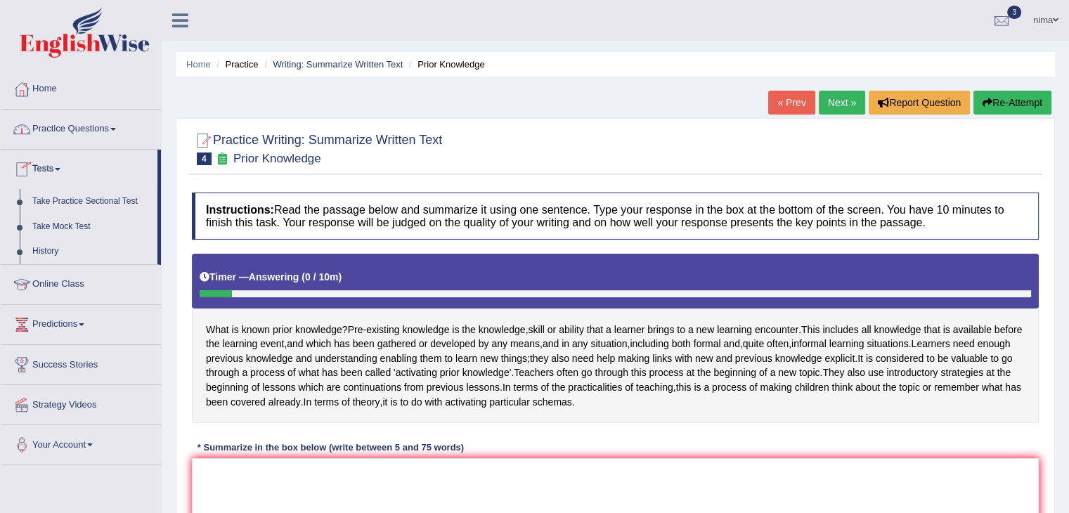
click at [88, 130] on link "Practice Questions" at bounding box center [81, 127] width 160 height 35
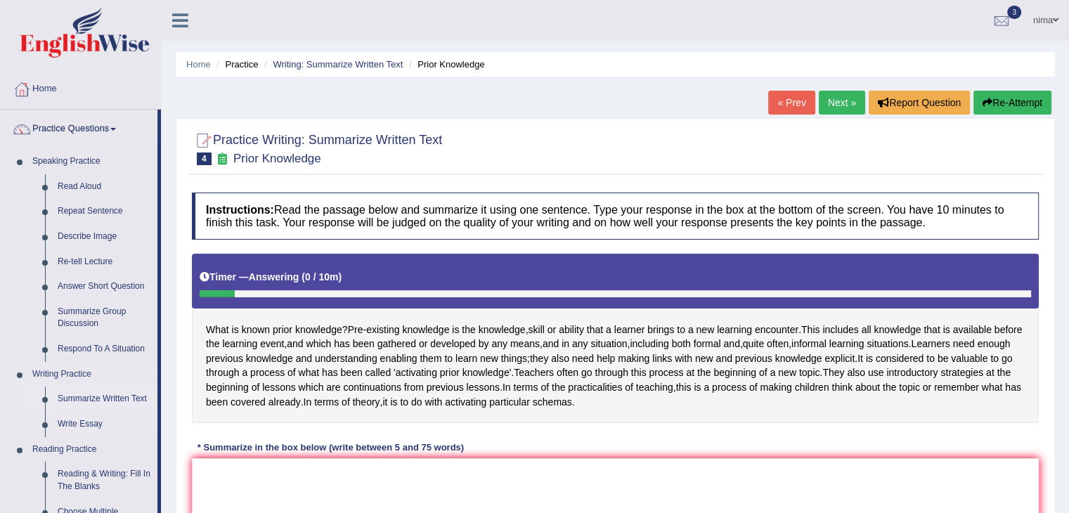
click at [70, 396] on link "Summarize Written Text" at bounding box center [104, 399] width 106 height 25
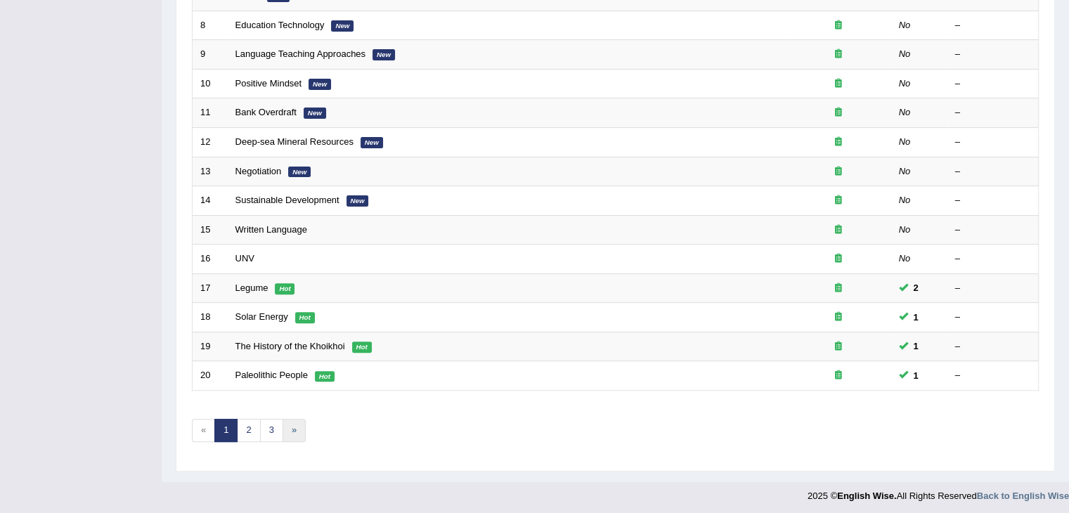
click at [293, 423] on link "»" at bounding box center [294, 430] width 23 height 23
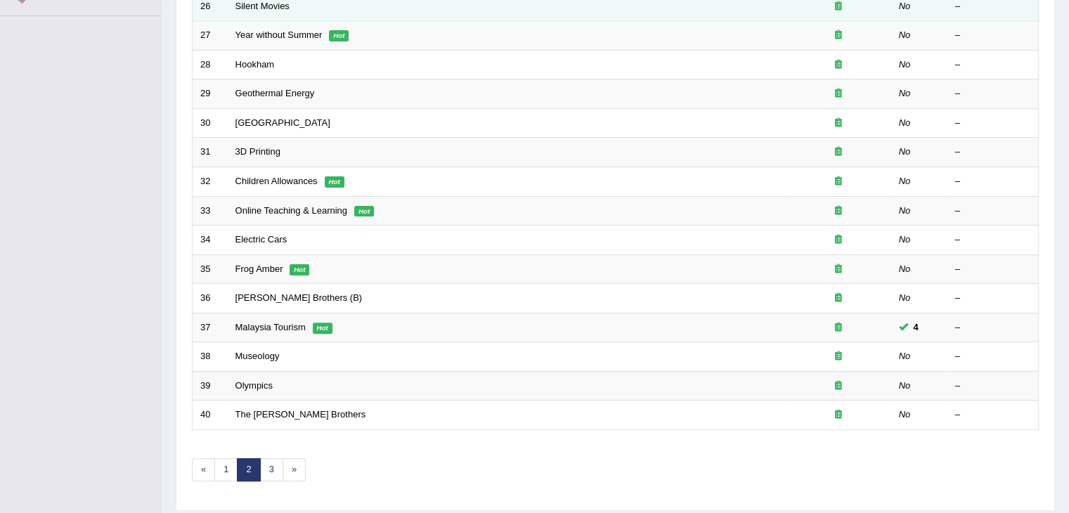
scroll to position [413, 0]
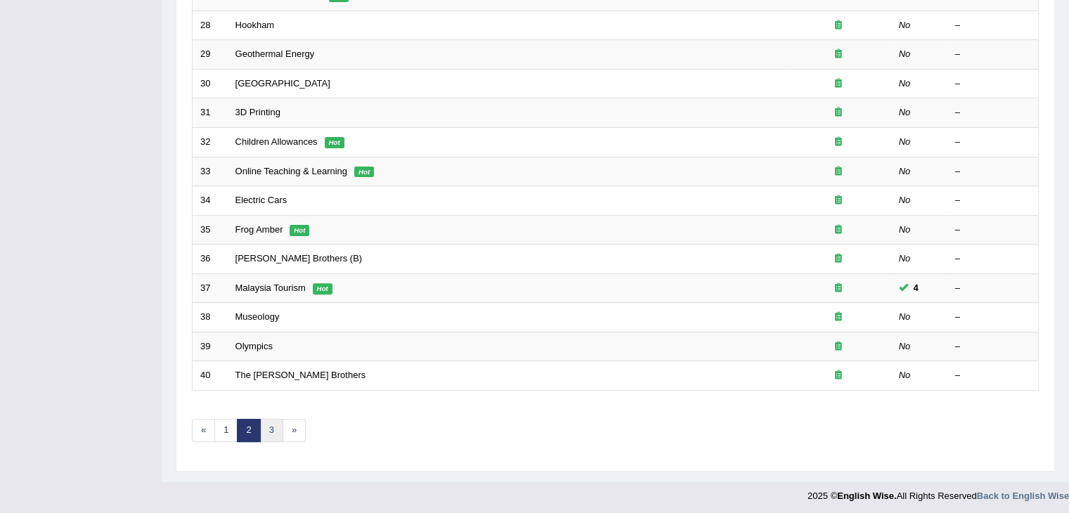
click at [273, 428] on link "3" at bounding box center [271, 430] width 23 height 23
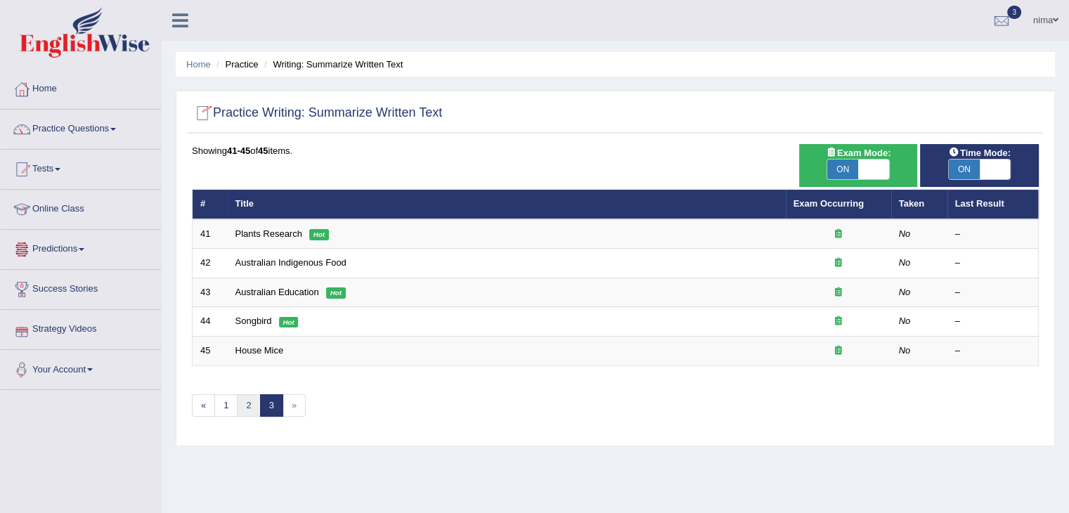
click at [247, 398] on link "2" at bounding box center [248, 405] width 23 height 23
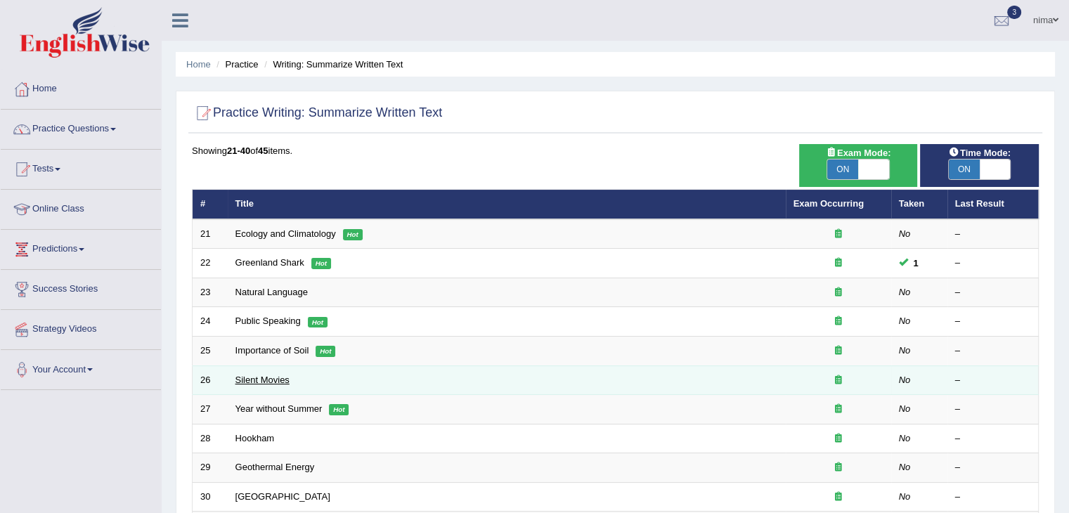
click at [247, 378] on link "Silent Movies" at bounding box center [263, 380] width 54 height 11
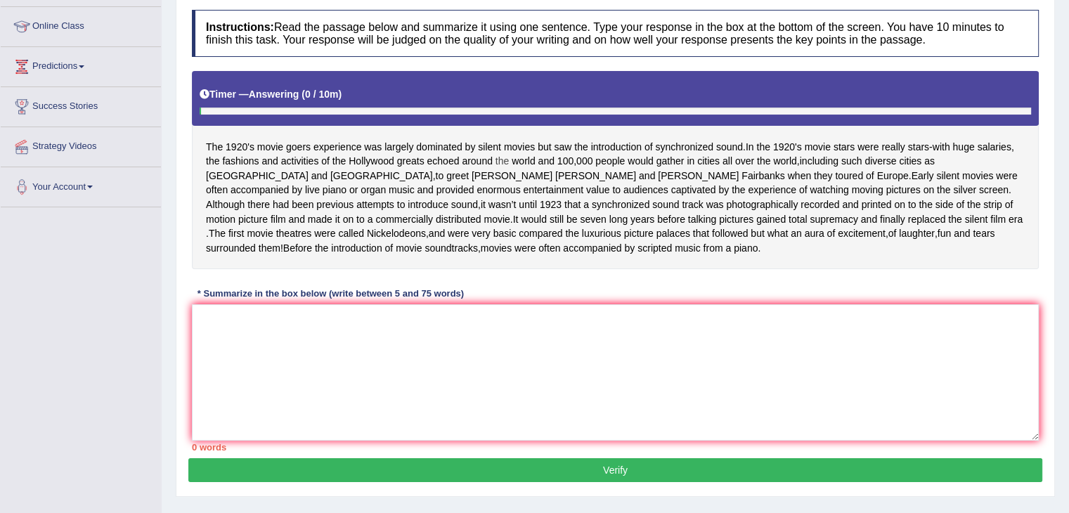
scroll to position [186, 0]
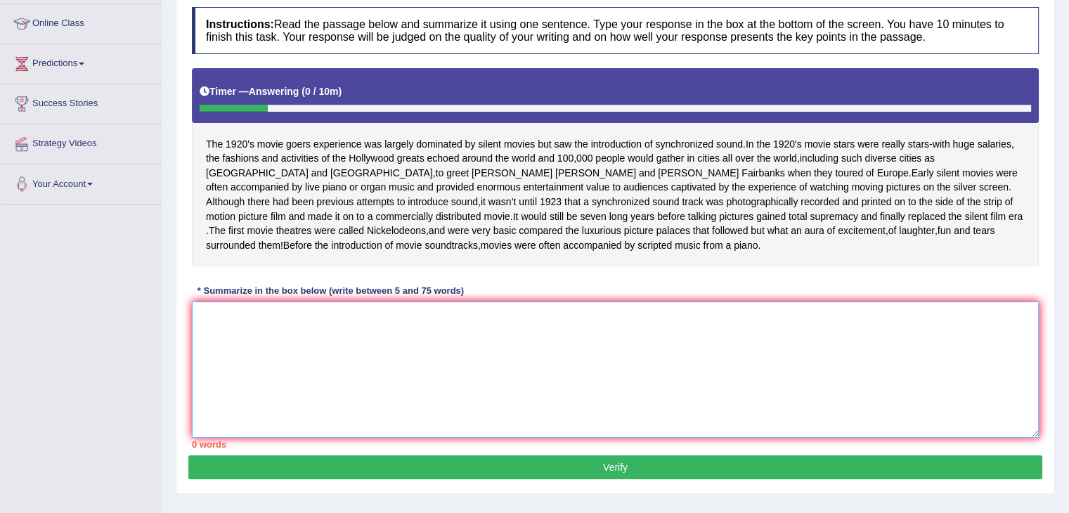
click at [337, 368] on textarea at bounding box center [615, 370] width 847 height 136
type textarea "i"
type textarea "I"
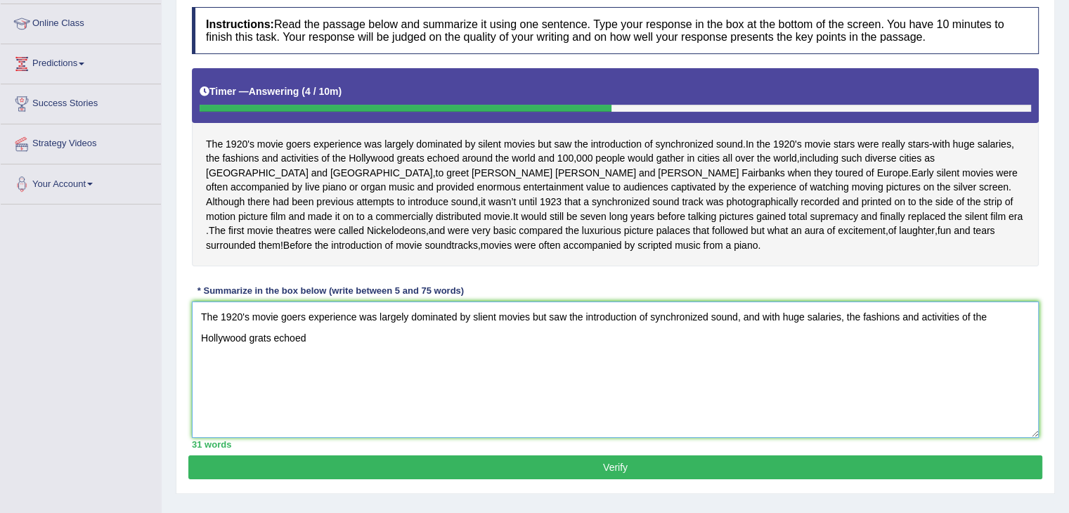
click at [910, 330] on textarea "The 1920's movie goers experience was largely dominated by slient movies but sa…" at bounding box center [615, 370] width 847 height 136
click at [334, 351] on textarea "The 1920's movie goers experience was largely dominated by slient movies but sa…" at bounding box center [615, 370] width 847 height 136
drag, startPoint x: 764, startPoint y: 330, endPoint x: 776, endPoint y: 365, distance: 37.1
click at [776, 365] on textarea "The 1920's movie goers experience was largely dominated by slient movies but sa…" at bounding box center [615, 370] width 847 height 136
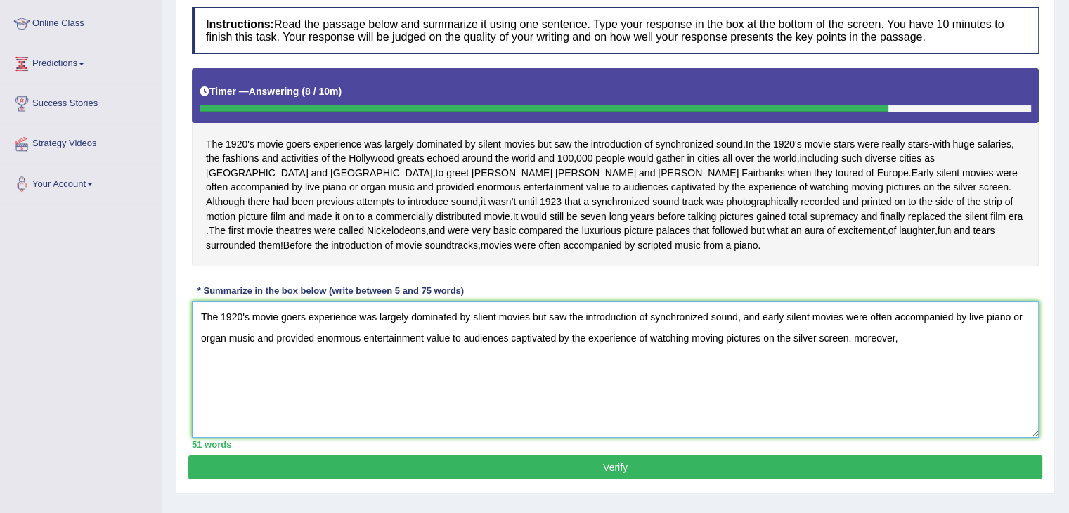
click at [949, 354] on textarea "The 1920's movie goers experience was largely dominated by slient movies but sa…" at bounding box center [615, 370] width 847 height 136
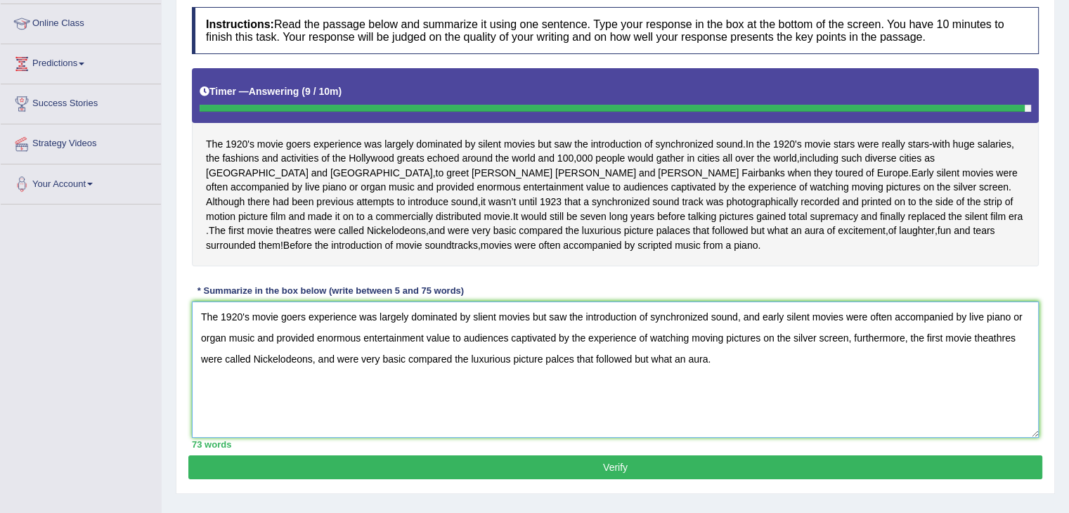
drag, startPoint x: 709, startPoint y: 373, endPoint x: 576, endPoint y: 380, distance: 133.0
click at [576, 380] on textarea "The 1920's movie goers experience was largely dominated by slient movies but sa…" at bounding box center [615, 370] width 847 height 136
click at [587, 386] on textarea "The 1920's movie goers experience was largely dominated by slient movies but sa…" at bounding box center [615, 370] width 847 height 136
type textarea "The 1920's movie goers experience was largely dominated by slient movies but sa…"
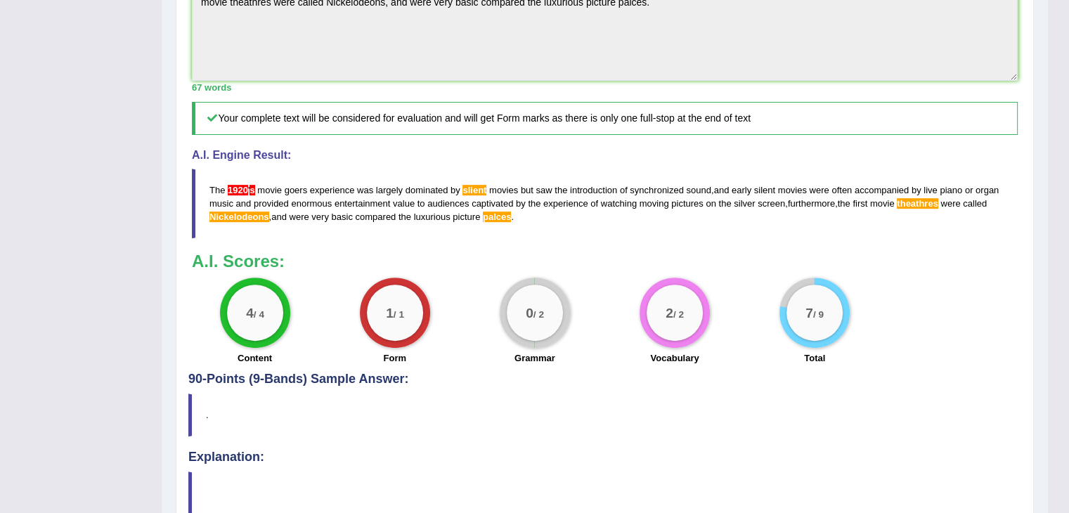
scroll to position [529, 0]
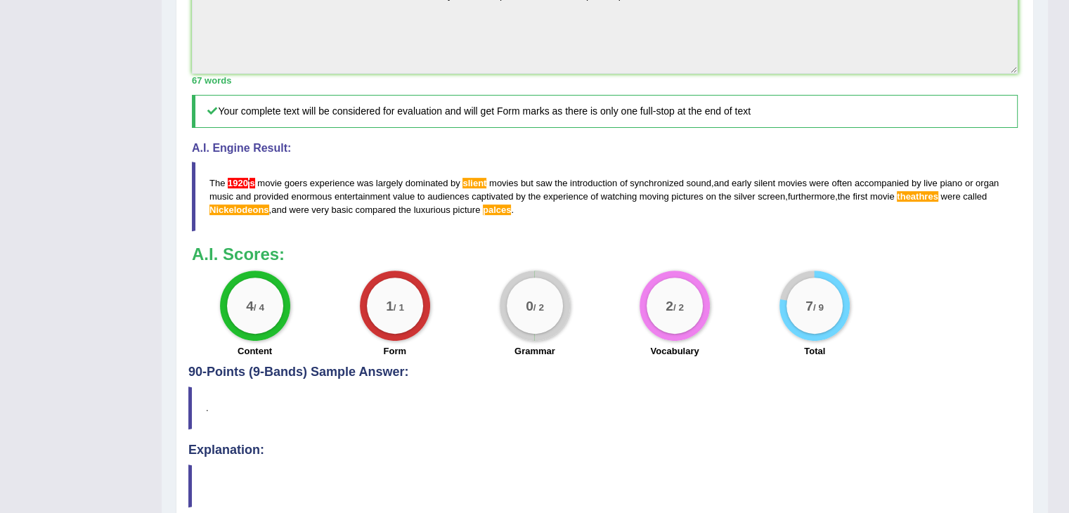
drag, startPoint x: 103, startPoint y: 11, endPoint x: 37, endPoint y: 77, distance: 94.0
click at [37, 77] on div "Toggle navigation Home Practice Questions Speaking Practice Read Aloud Repeat S…" at bounding box center [524, 19] width 1048 height 1097
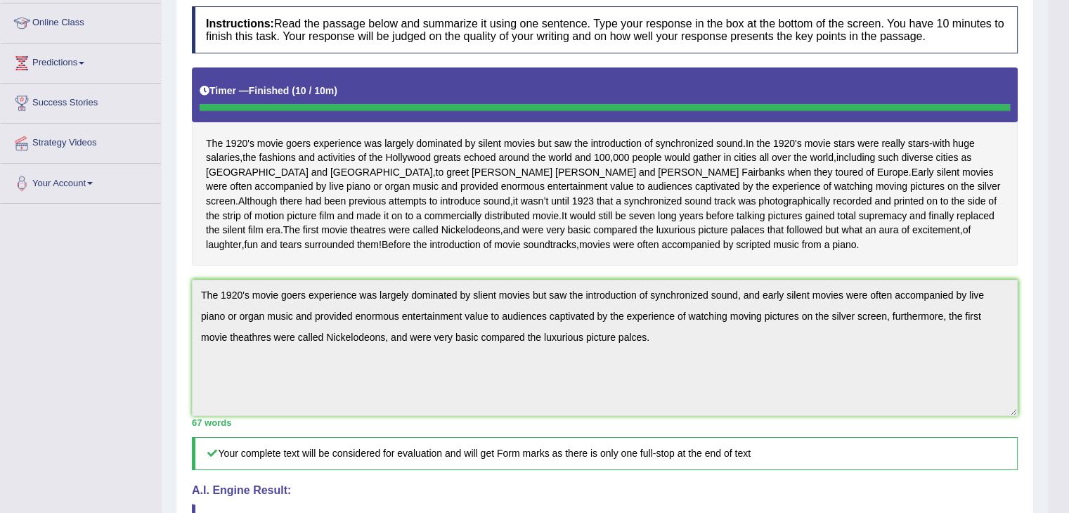
scroll to position [93, 0]
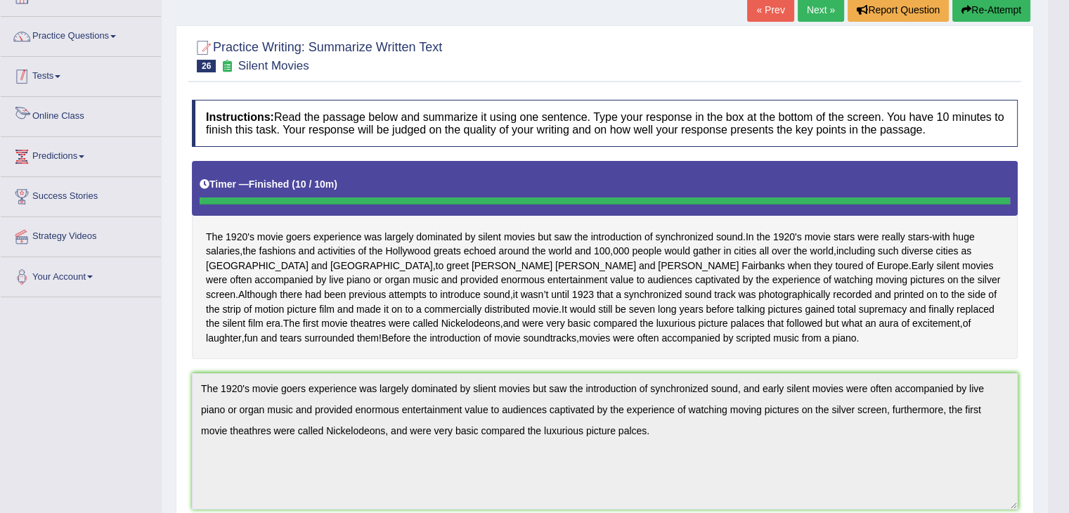
click at [60, 78] on link "Tests" at bounding box center [81, 74] width 160 height 35
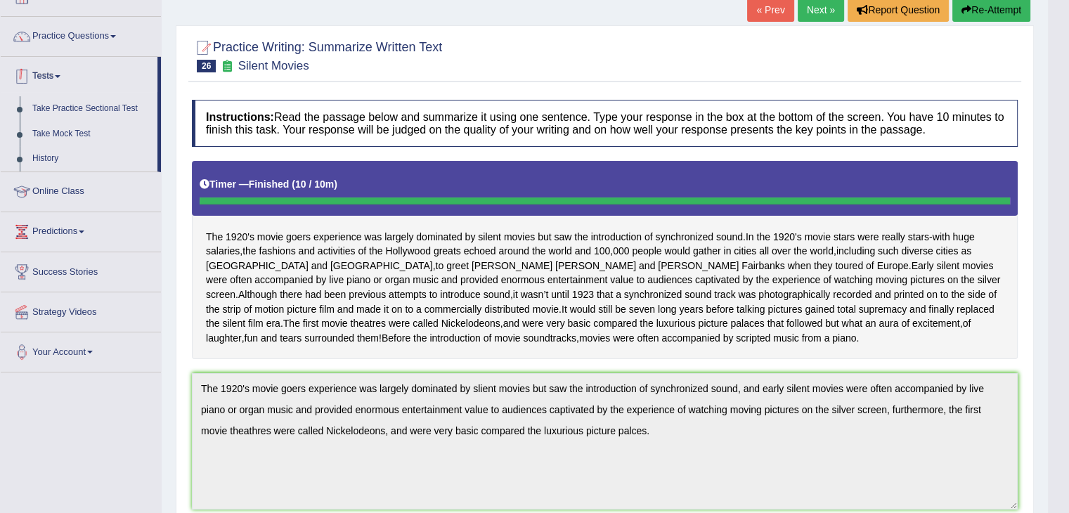
click at [59, 84] on link "Tests" at bounding box center [79, 74] width 157 height 35
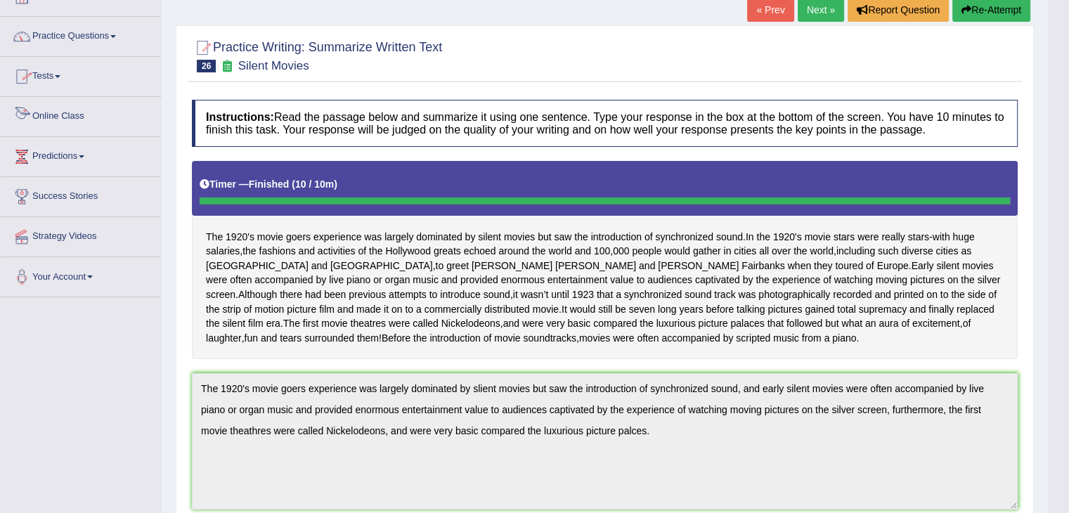
click at [63, 117] on link "Online Class" at bounding box center [81, 114] width 160 height 35
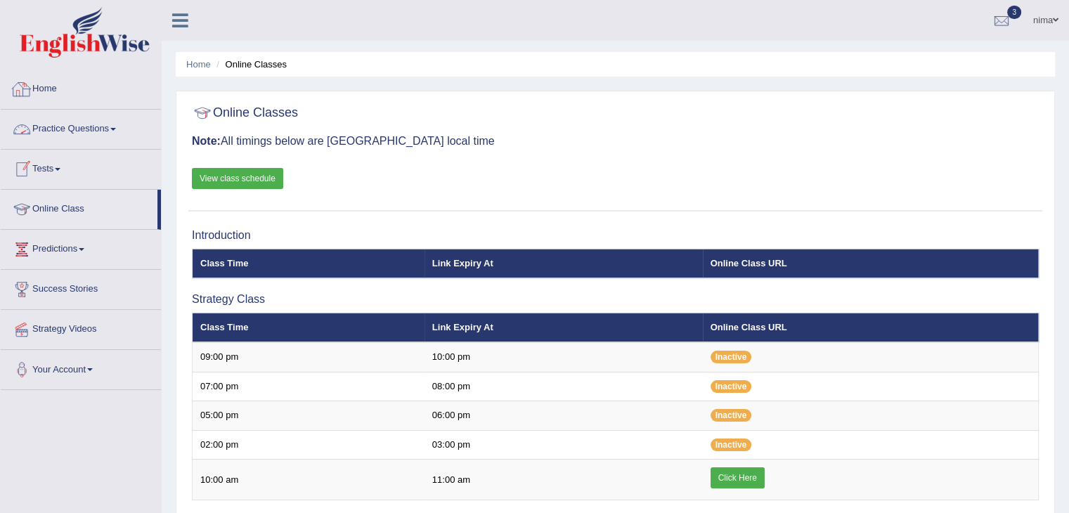
click at [70, 126] on link "Practice Questions" at bounding box center [81, 127] width 160 height 35
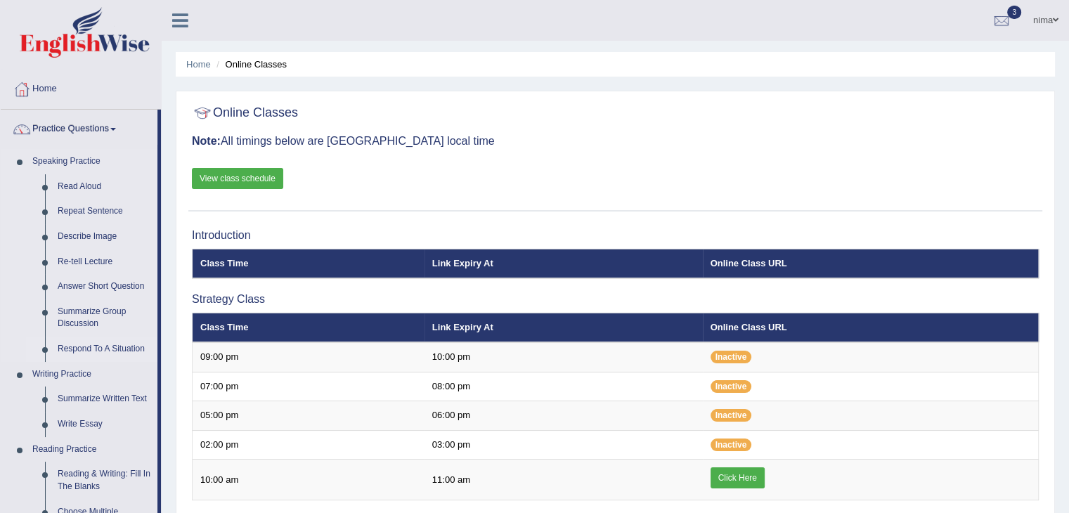
scroll to position [73, 0]
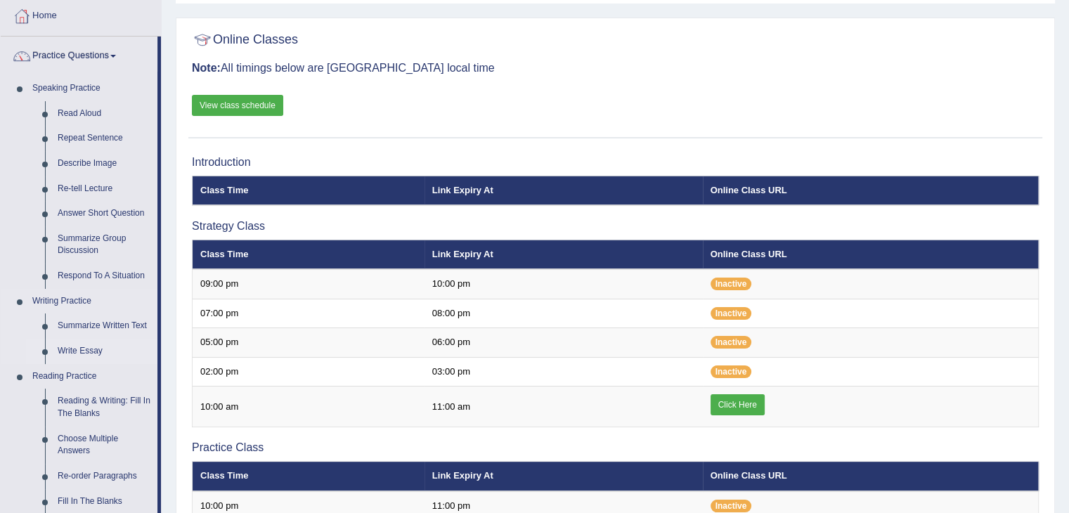
click at [95, 353] on link "Write Essay" at bounding box center [104, 351] width 106 height 25
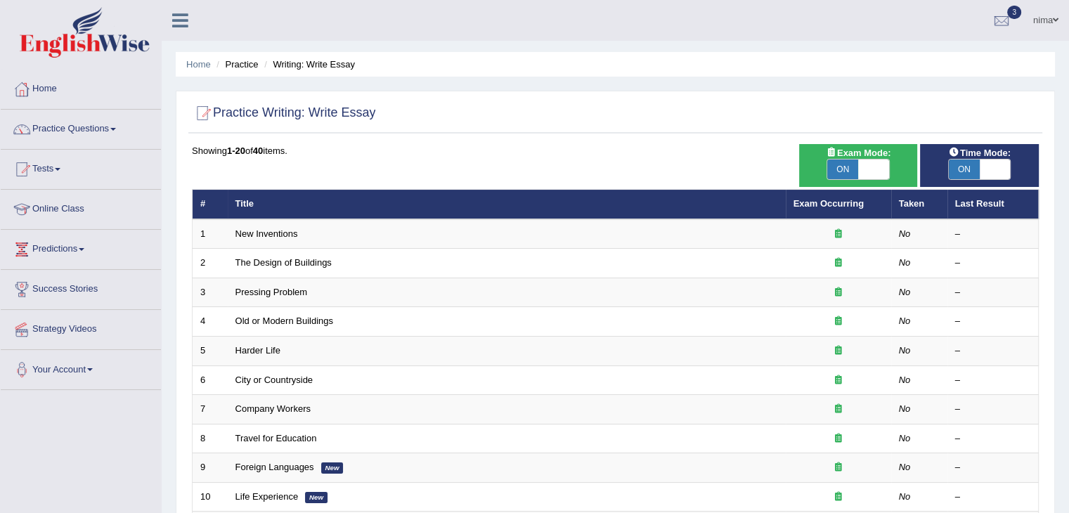
scroll to position [56, 0]
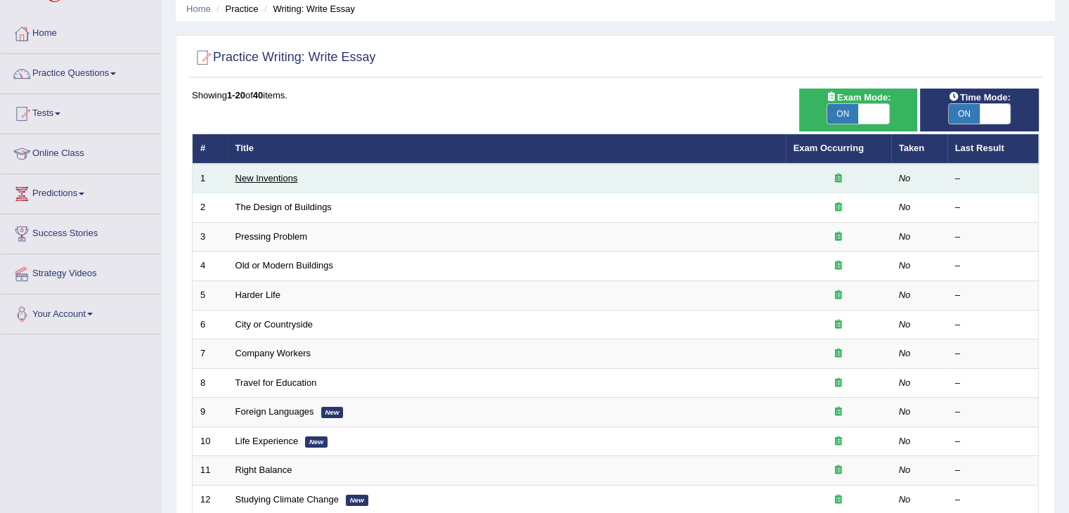
click at [278, 179] on link "New Inventions" at bounding box center [267, 178] width 63 height 11
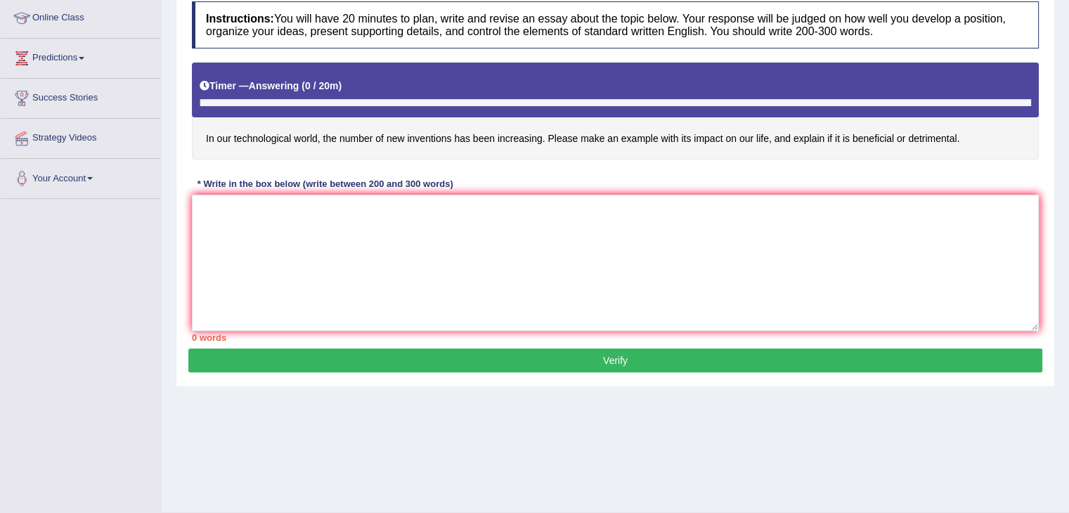
scroll to position [197, 0]
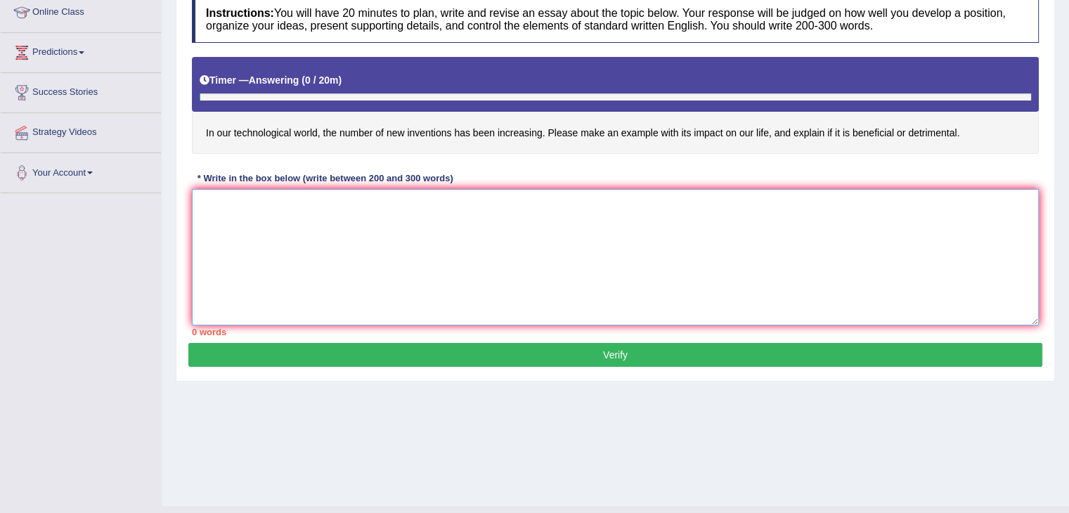
click at [475, 279] on textarea at bounding box center [615, 257] width 847 height 136
paste textarea "The increasing influence of (essay topic) on our lives has ignited numerous dis…"
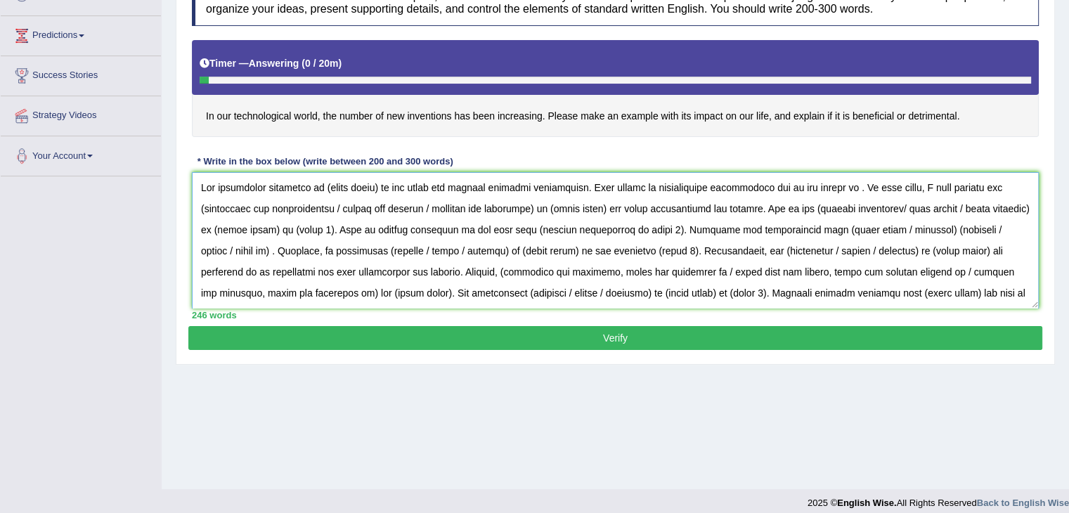
scroll to position [0, 0]
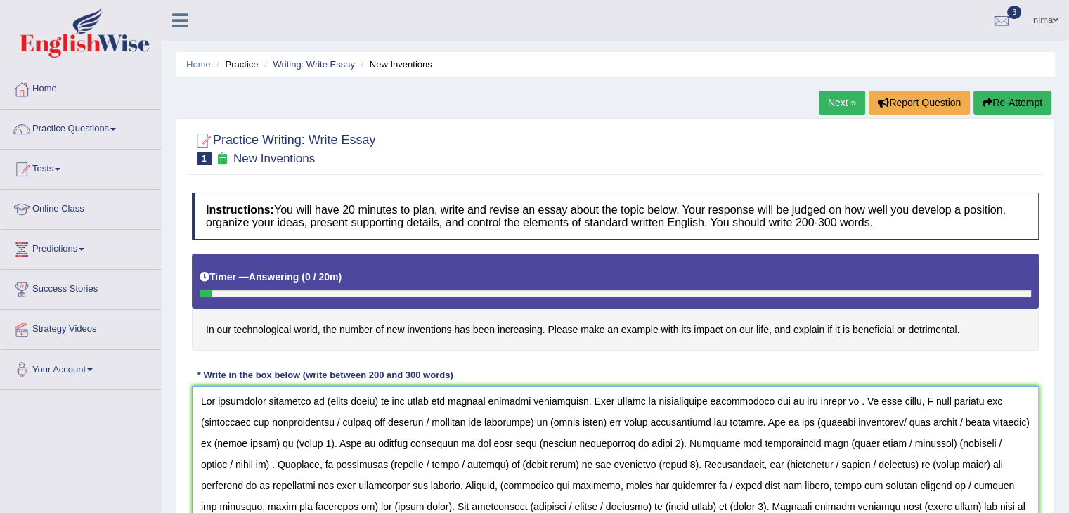
drag, startPoint x: 322, startPoint y: 401, endPoint x: 380, endPoint y: 401, distance: 58.3
click at [380, 401] on textarea at bounding box center [615, 454] width 847 height 136
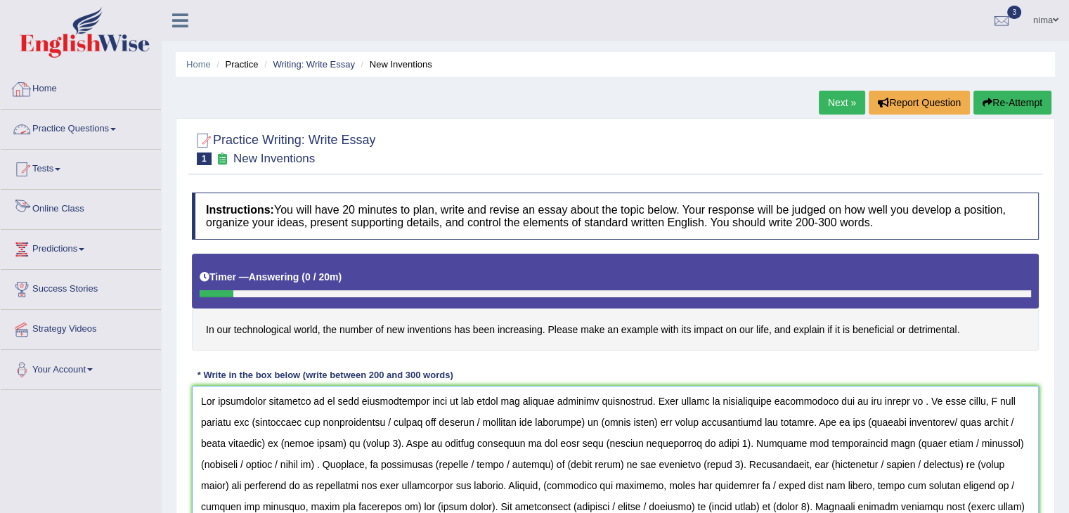
type textarea "The increasing influence of in oure technological word on our lives has ignited…"
click at [323, 57] on ul "Home Practice Writing: Write Essay New Inventions" at bounding box center [615, 64] width 879 height 25
click at [322, 63] on link "Writing: Write Essay" at bounding box center [314, 64] width 82 height 11
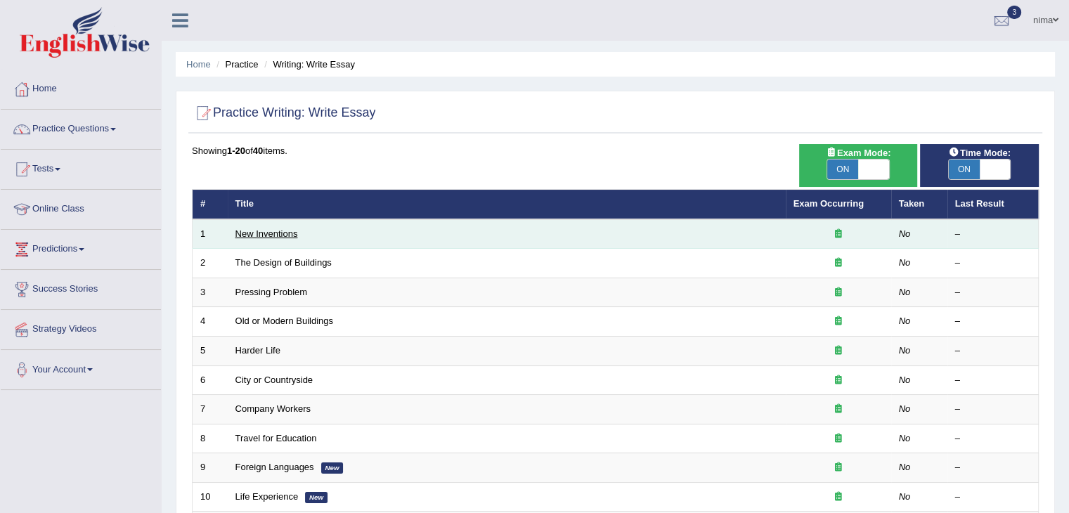
click at [280, 228] on link "New Inventions" at bounding box center [267, 233] width 63 height 11
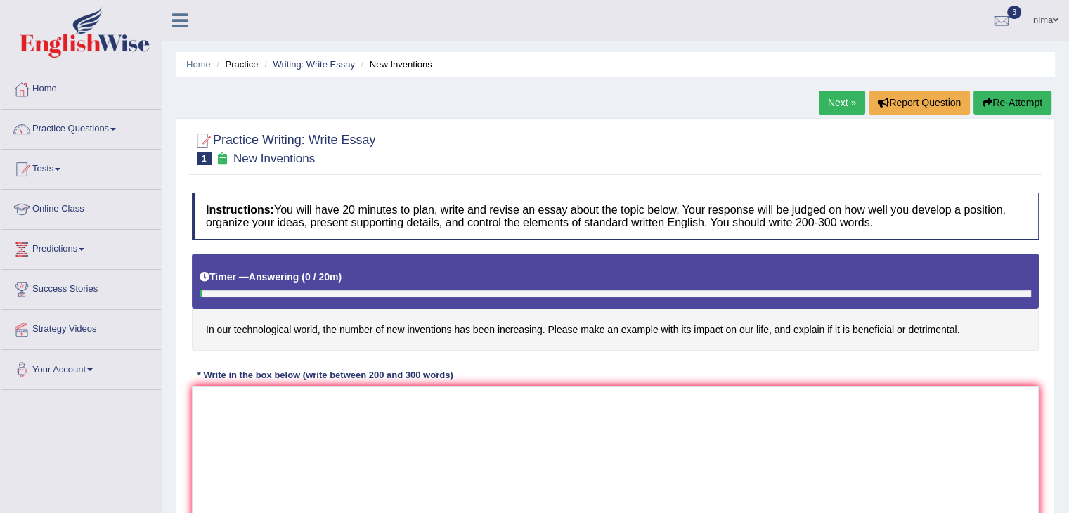
click at [834, 103] on link "Next »" at bounding box center [842, 103] width 46 height 24
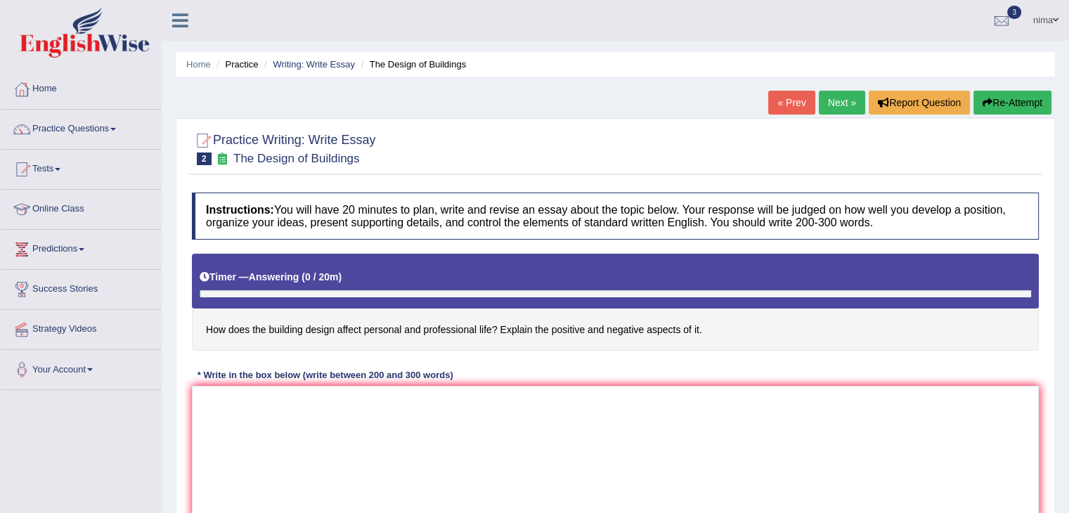
click at [834, 103] on link "Next »" at bounding box center [842, 103] width 46 height 24
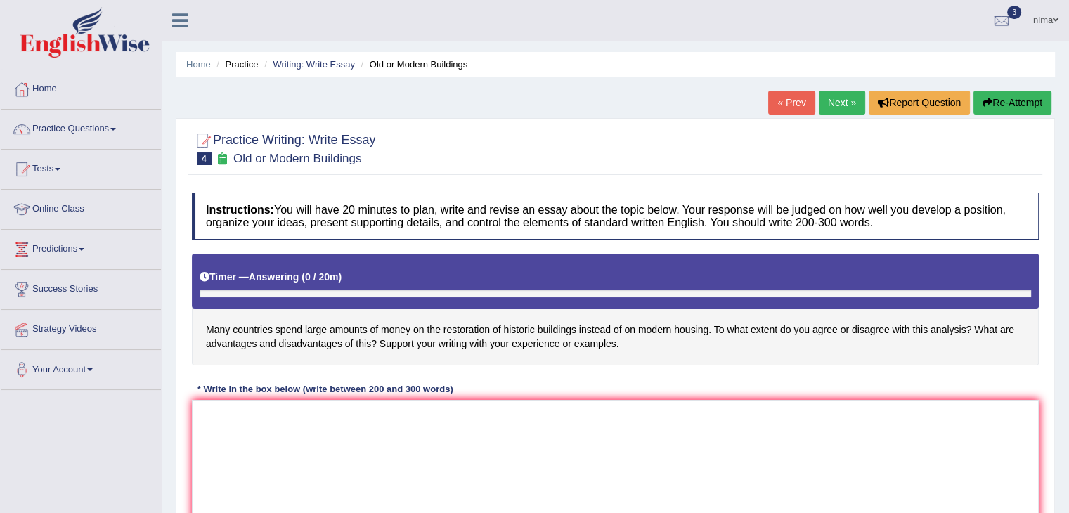
click at [834, 103] on link "Next »" at bounding box center [842, 103] width 46 height 24
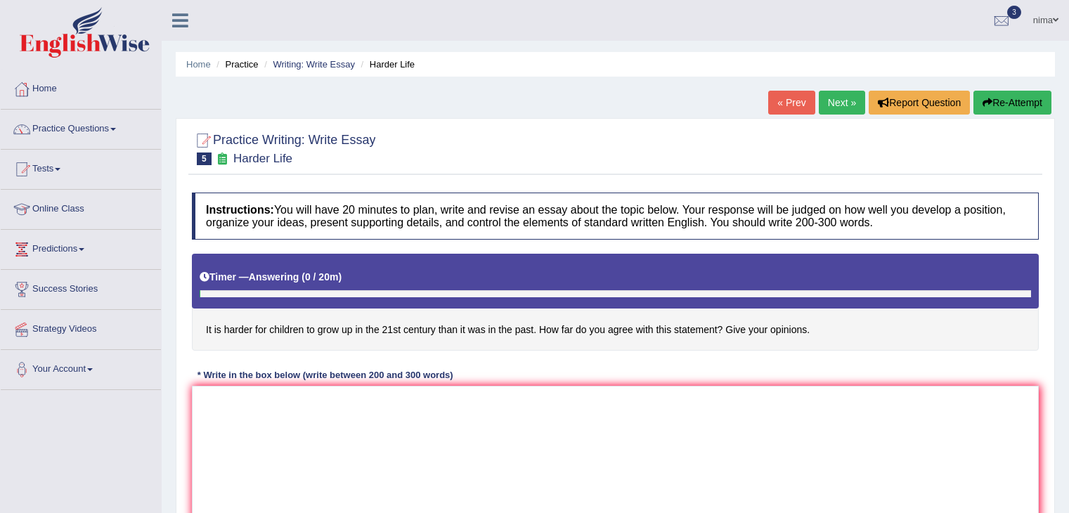
click at [834, 103] on link "Next »" at bounding box center [842, 103] width 46 height 24
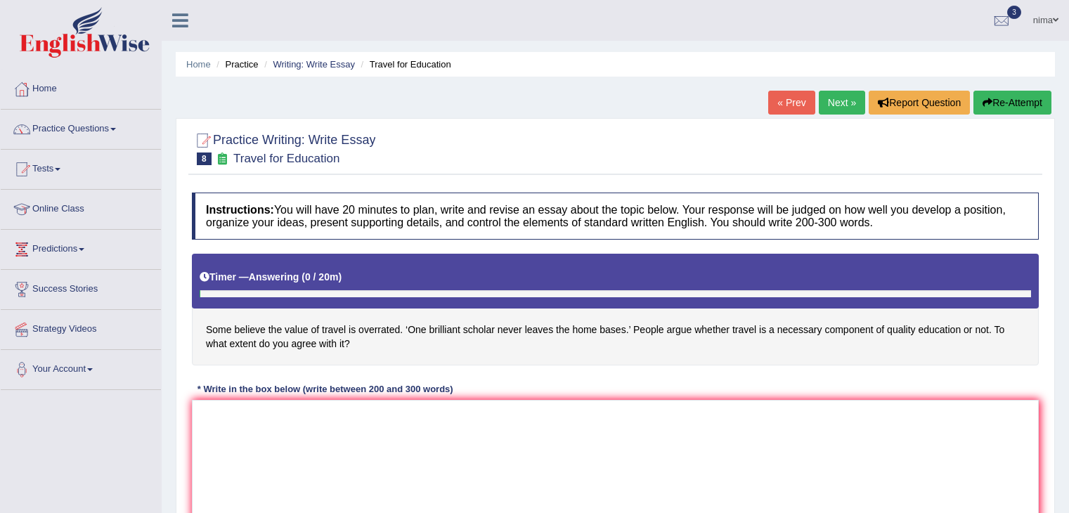
click at [834, 103] on link "Next »" at bounding box center [842, 103] width 46 height 24
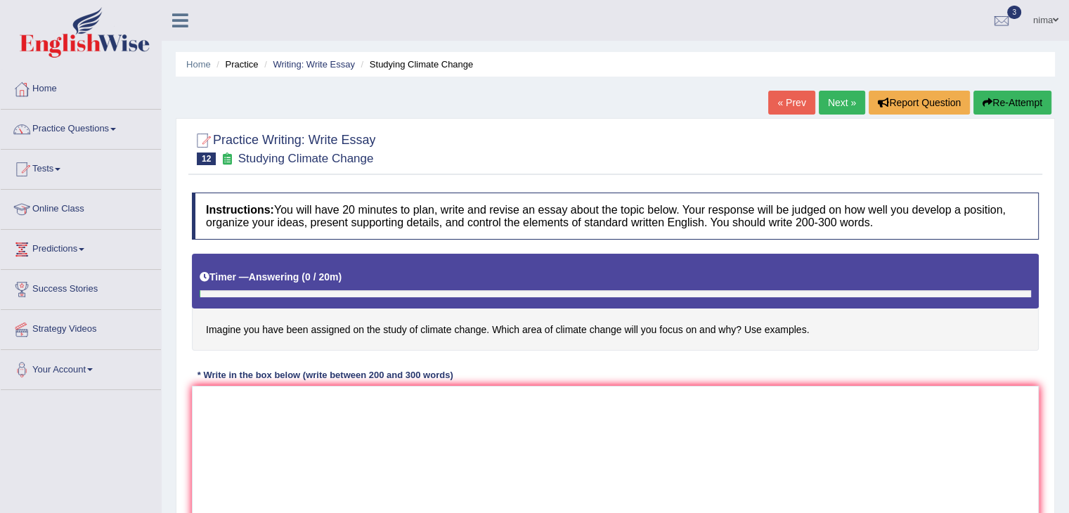
click at [787, 105] on link "« Prev" at bounding box center [791, 103] width 46 height 24
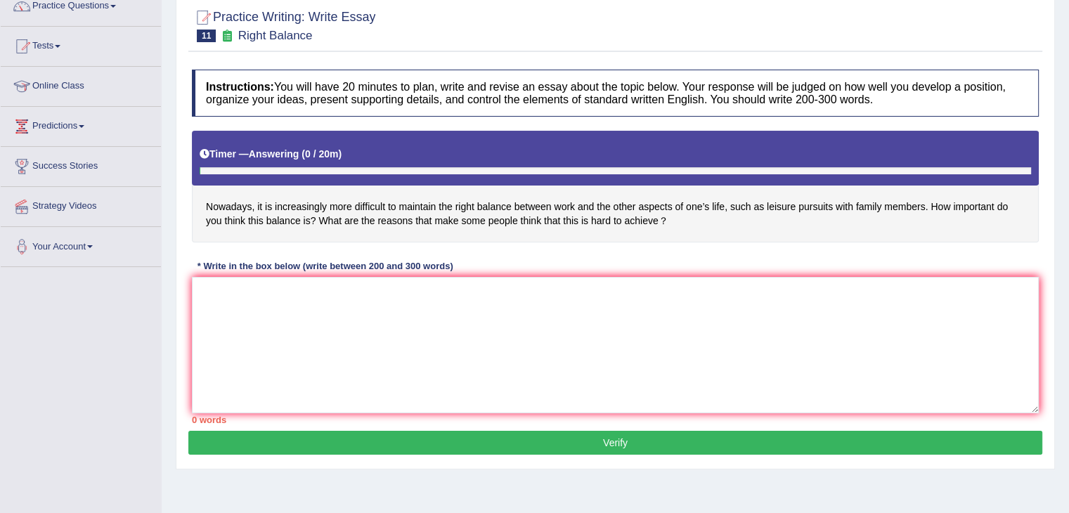
scroll to position [129, 0]
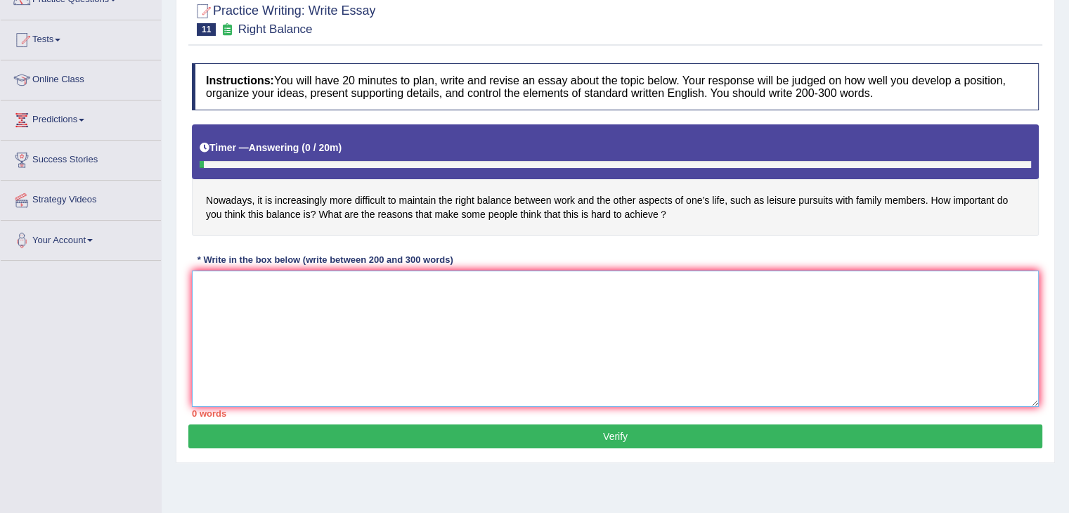
click at [271, 305] on textarea at bounding box center [615, 339] width 847 height 136
paste textarea "The increasing influence of (essay topic) on our lives has ignited numerous dis…"
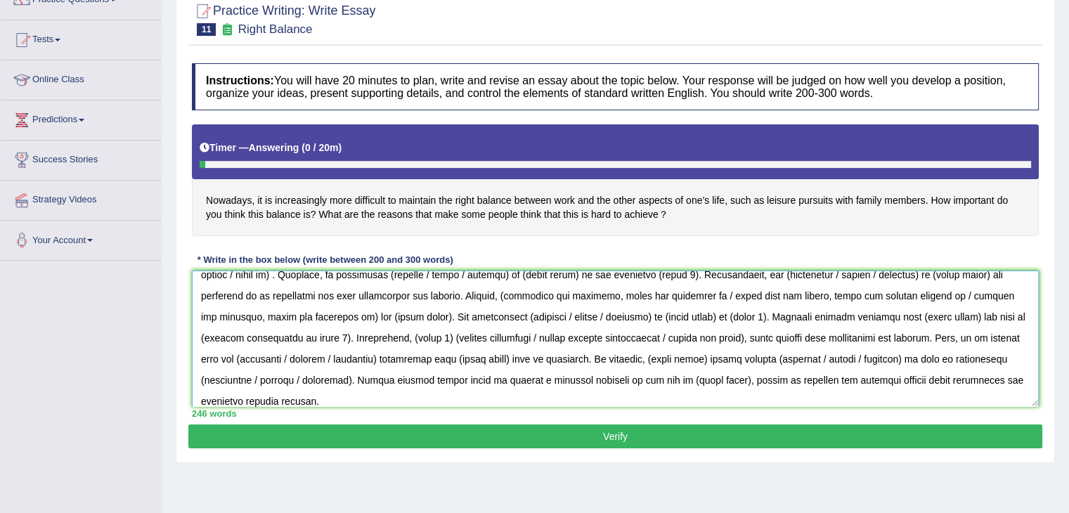
scroll to position [0, 0]
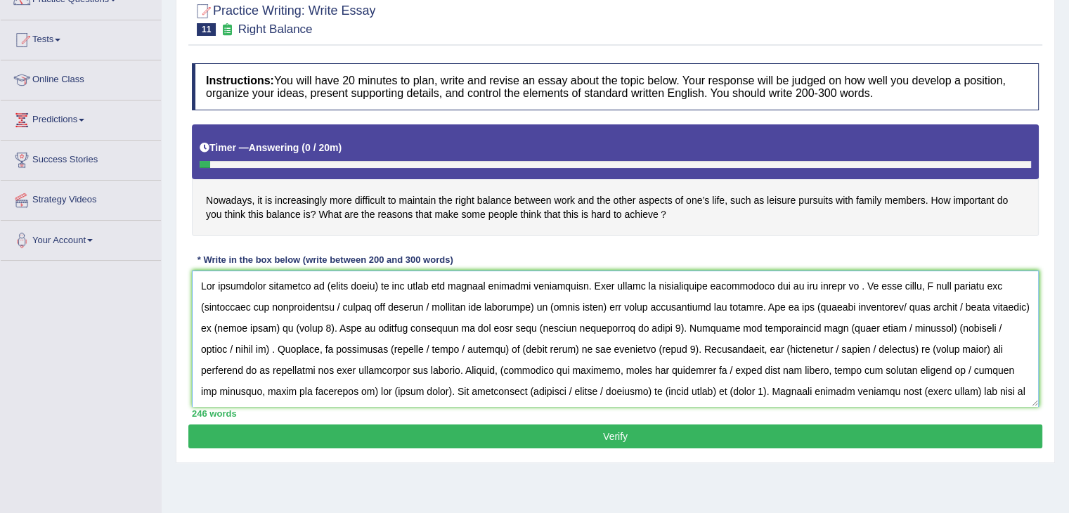
click at [759, 309] on textarea at bounding box center [615, 339] width 847 height 136
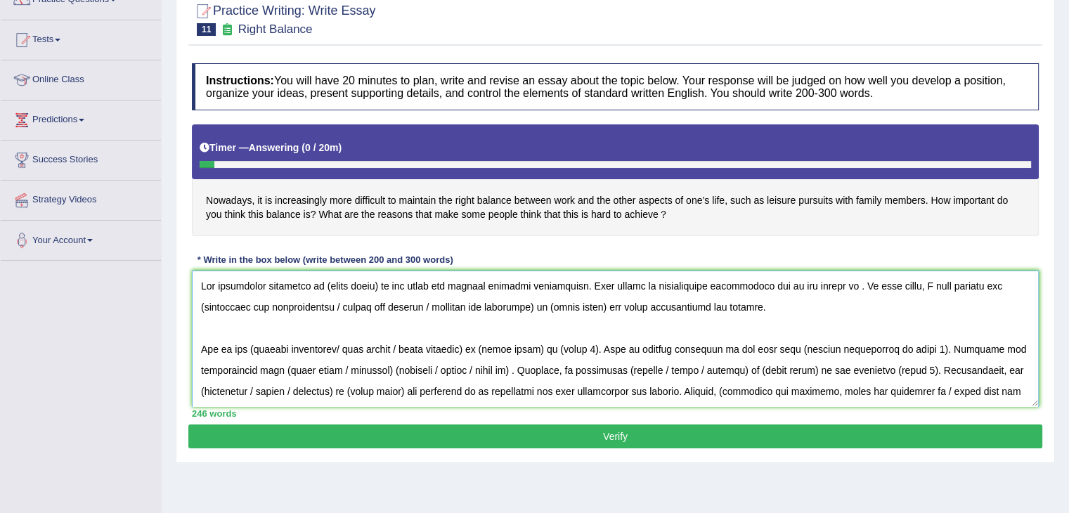
drag, startPoint x: 380, startPoint y: 285, endPoint x: 322, endPoint y: 285, distance: 57.6
click at [322, 285] on textarea at bounding box center [615, 339] width 847 height 136
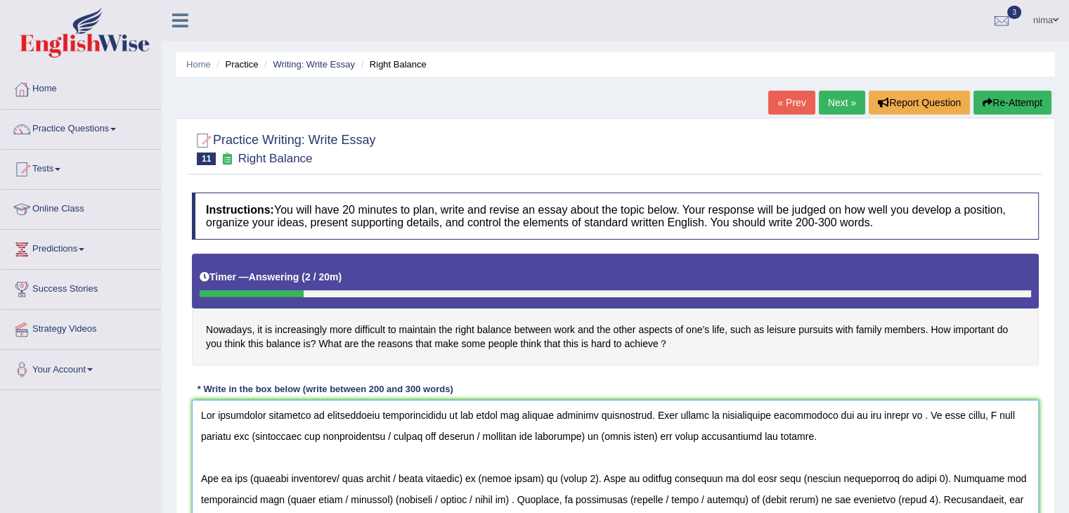
click at [886, 414] on textarea at bounding box center [615, 468] width 847 height 136
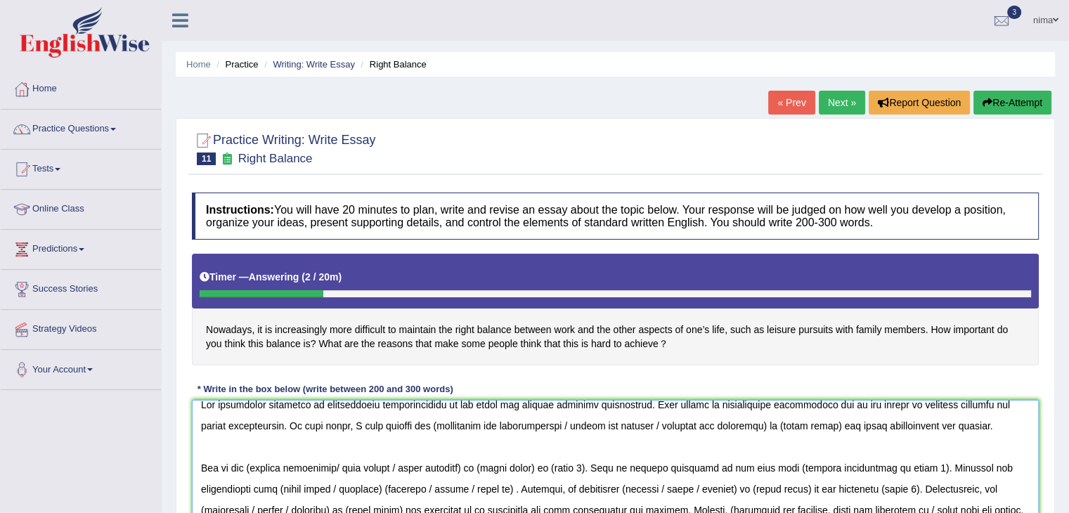
scroll to position [11, 0]
click at [396, 422] on textarea at bounding box center [615, 468] width 847 height 136
click at [536, 420] on textarea at bounding box center [615, 468] width 847 height 136
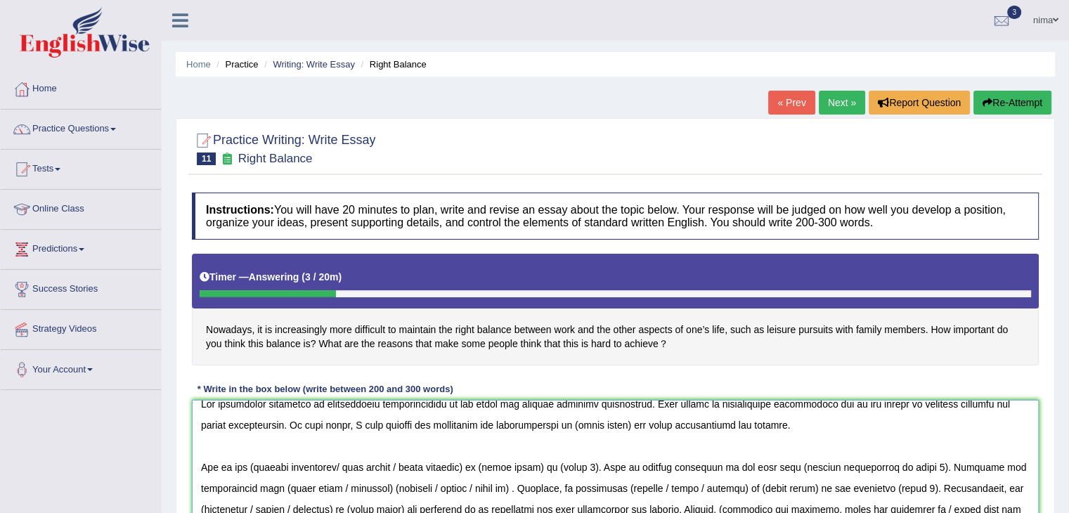
scroll to position [0, 0]
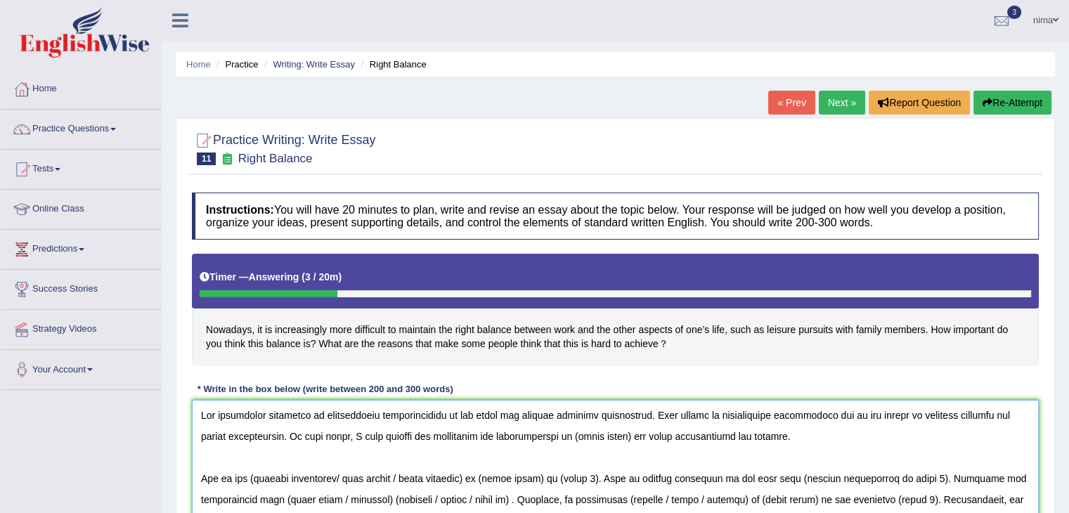
click at [543, 435] on textarea at bounding box center [615, 468] width 847 height 136
click at [548, 437] on textarea at bounding box center [615, 468] width 847 height 136
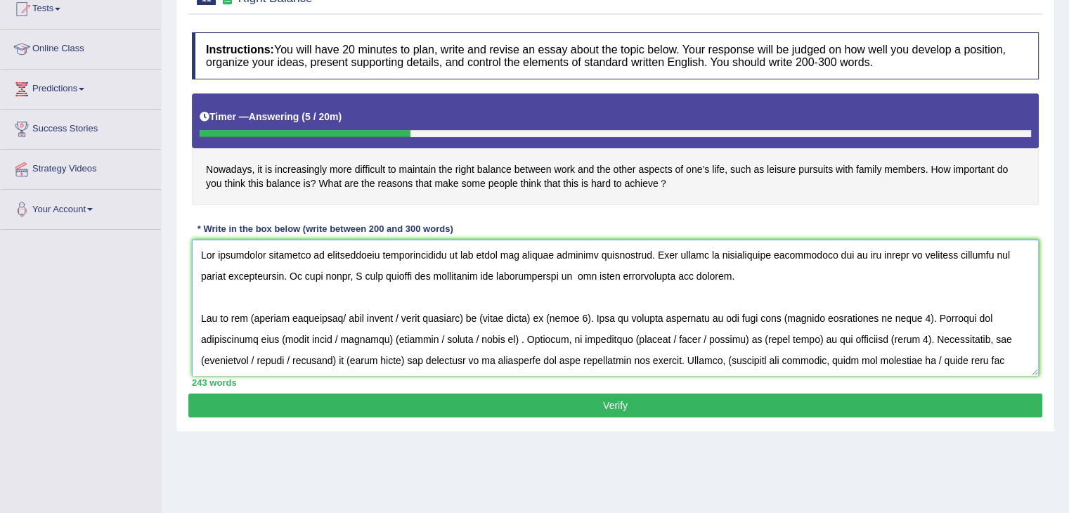
scroll to position [162, 0]
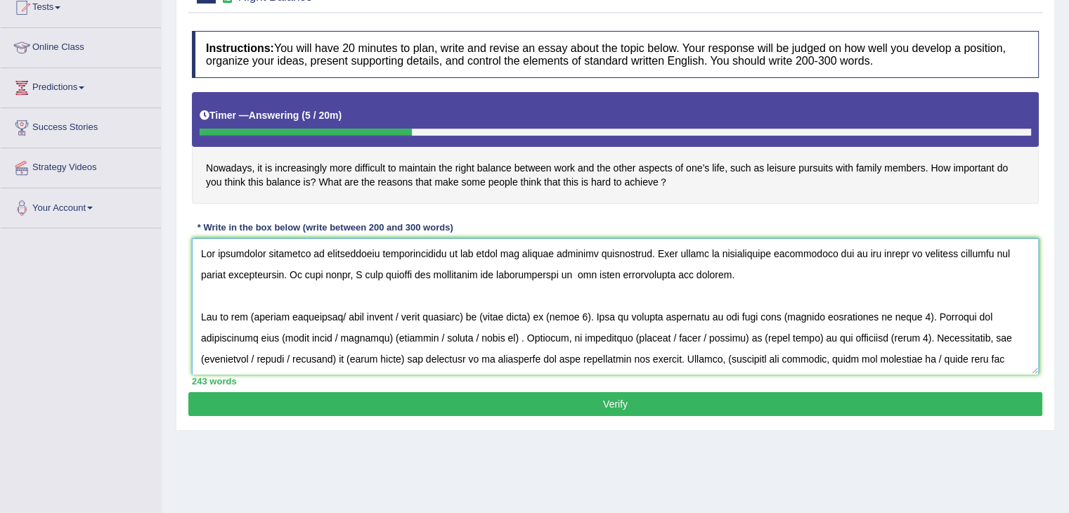
click at [408, 269] on textarea at bounding box center [615, 306] width 847 height 136
click at [494, 271] on textarea at bounding box center [615, 306] width 847 height 136
type textarea "The increasing influence of professional responsibility on our lives has ignite…"
